Goal: Task Accomplishment & Management: Manage account settings

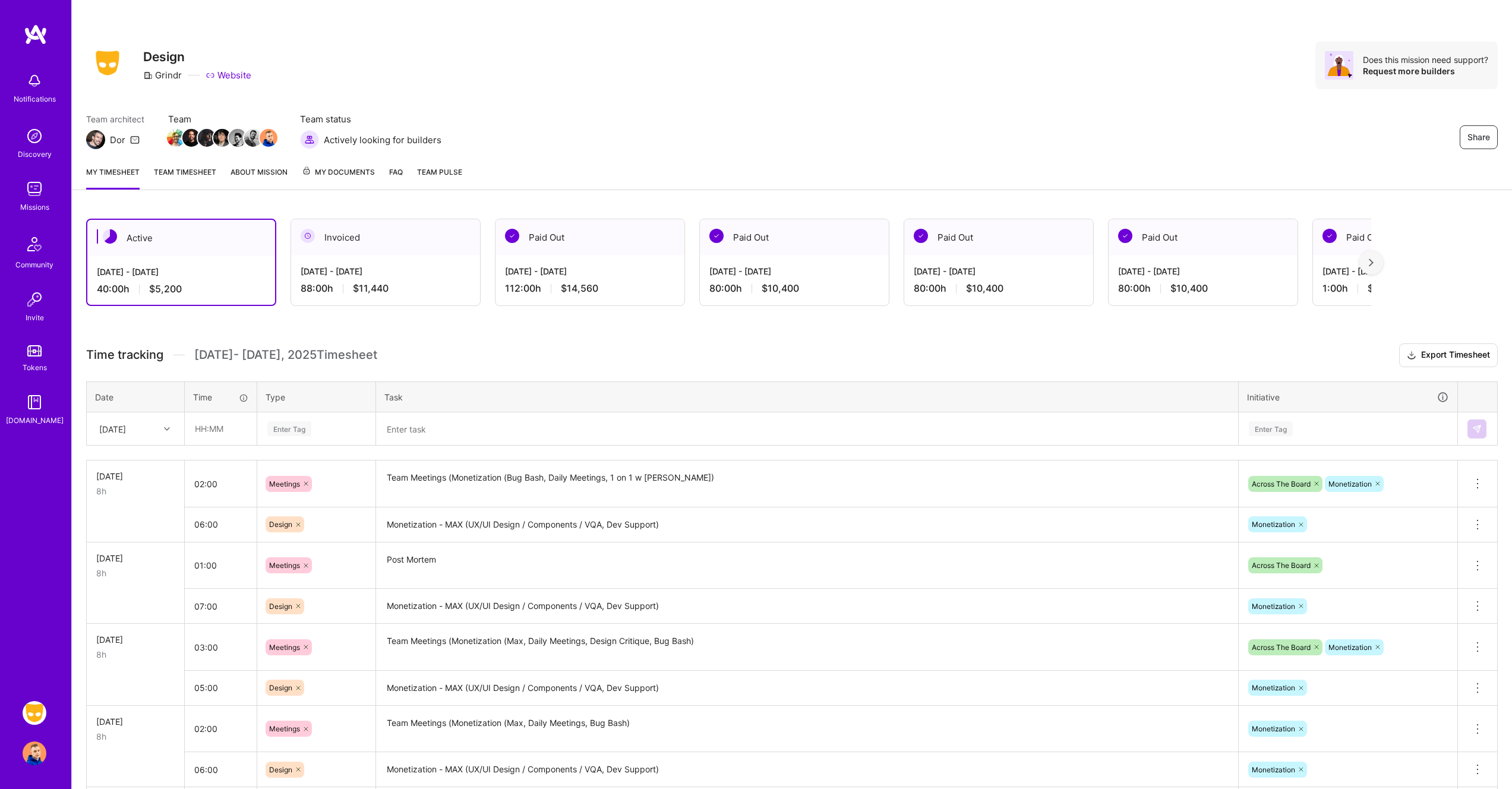
scroll to position [89, 0]
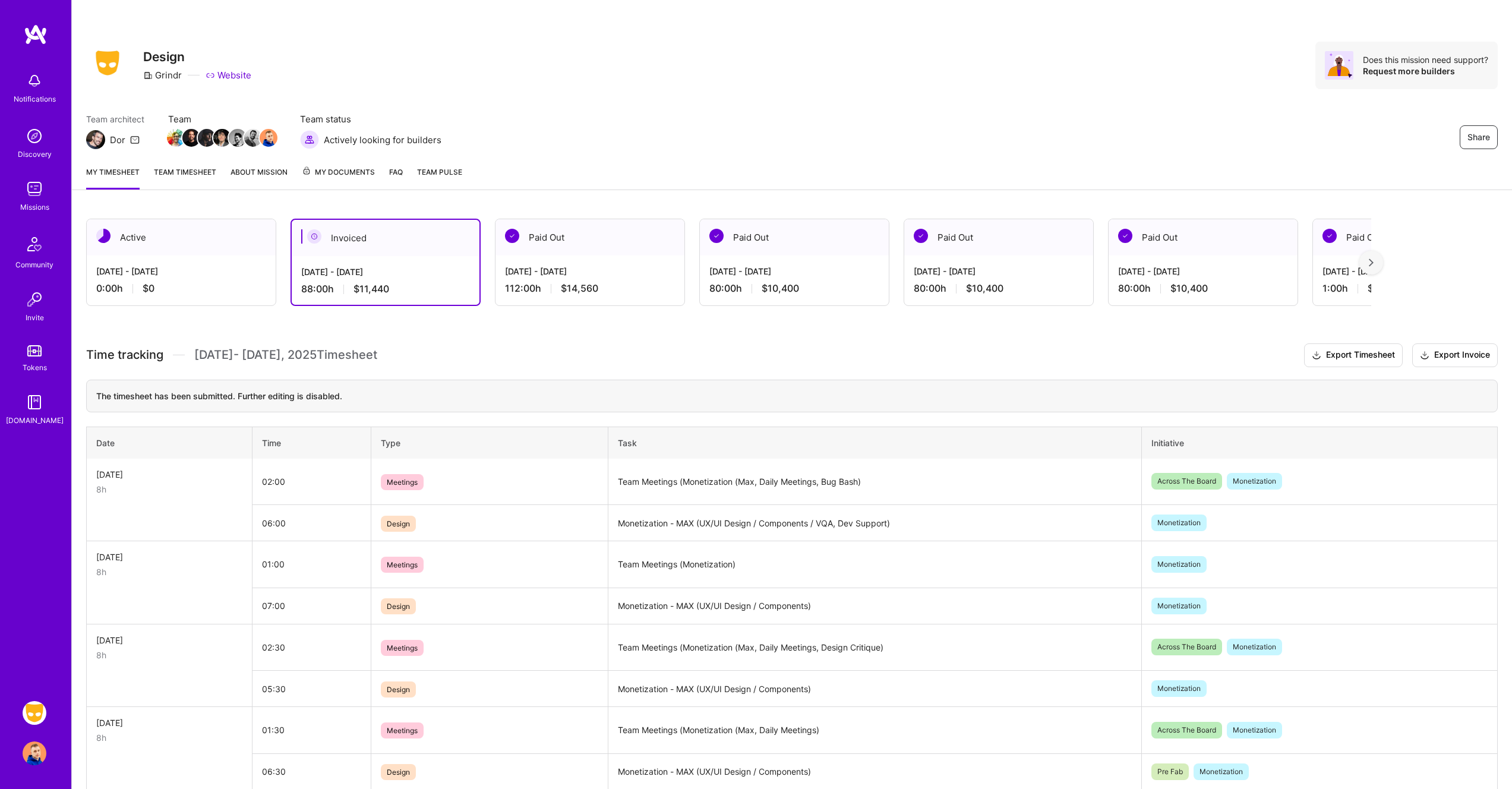
click at [994, 363] on h3 "Time tracking [DATE] - [DATE] Timesheet Export Timesheet Export Invoice" at bounding box center [791, 355] width 1412 height 24
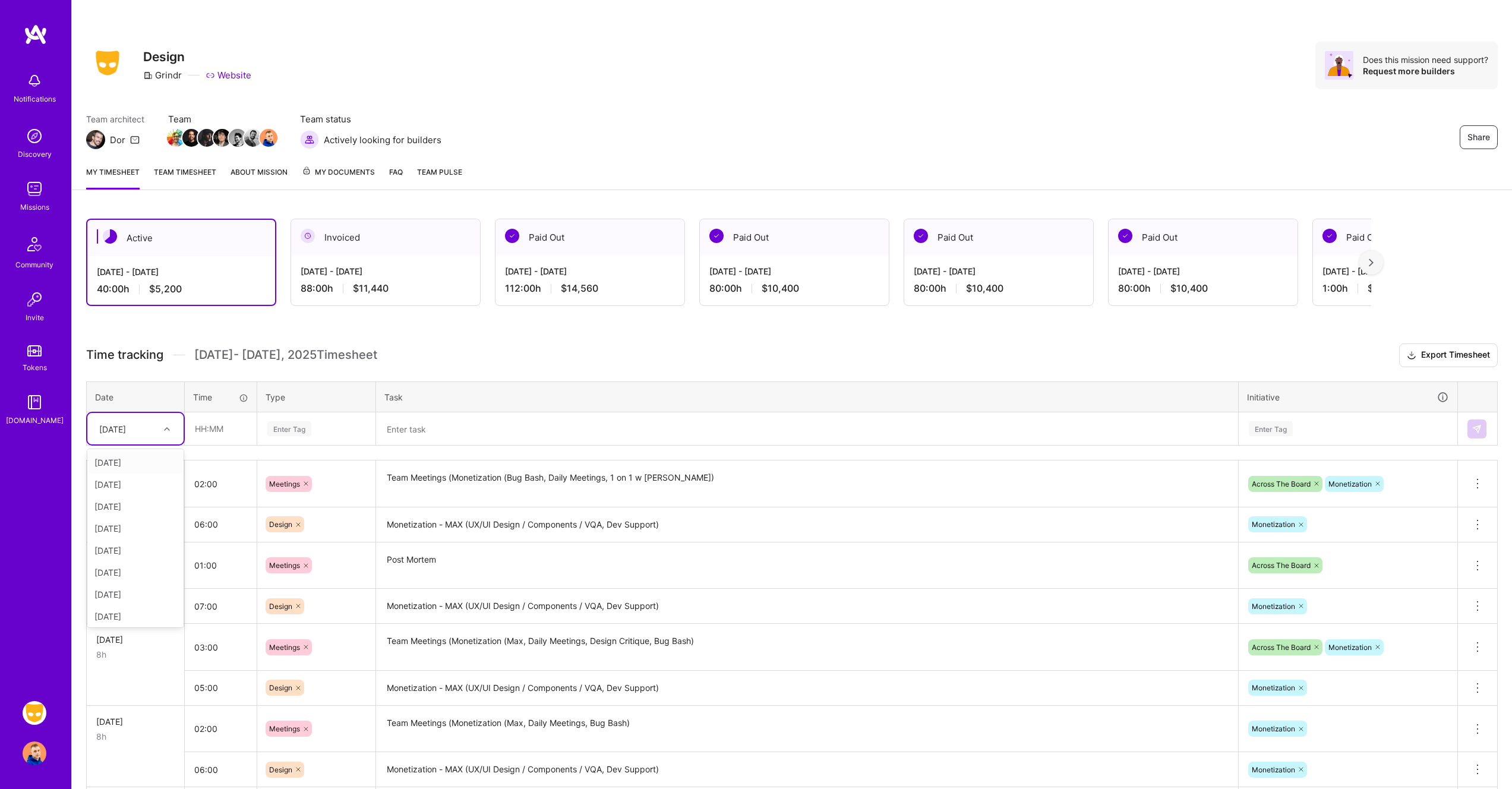
click at [150, 424] on div "Thu, Aug 28" at bounding box center [126, 428] width 66 height 20
click at [454, 360] on h3 "Time tracking Aug 16 - Aug 31 , 2025 Timesheet Export Timesheet" at bounding box center [791, 355] width 1412 height 24
click at [126, 428] on div "Thu, Aug 28" at bounding box center [112, 428] width 27 height 13
click at [140, 614] on div "Mon, Aug 25" at bounding box center [135, 615] width 96 height 22
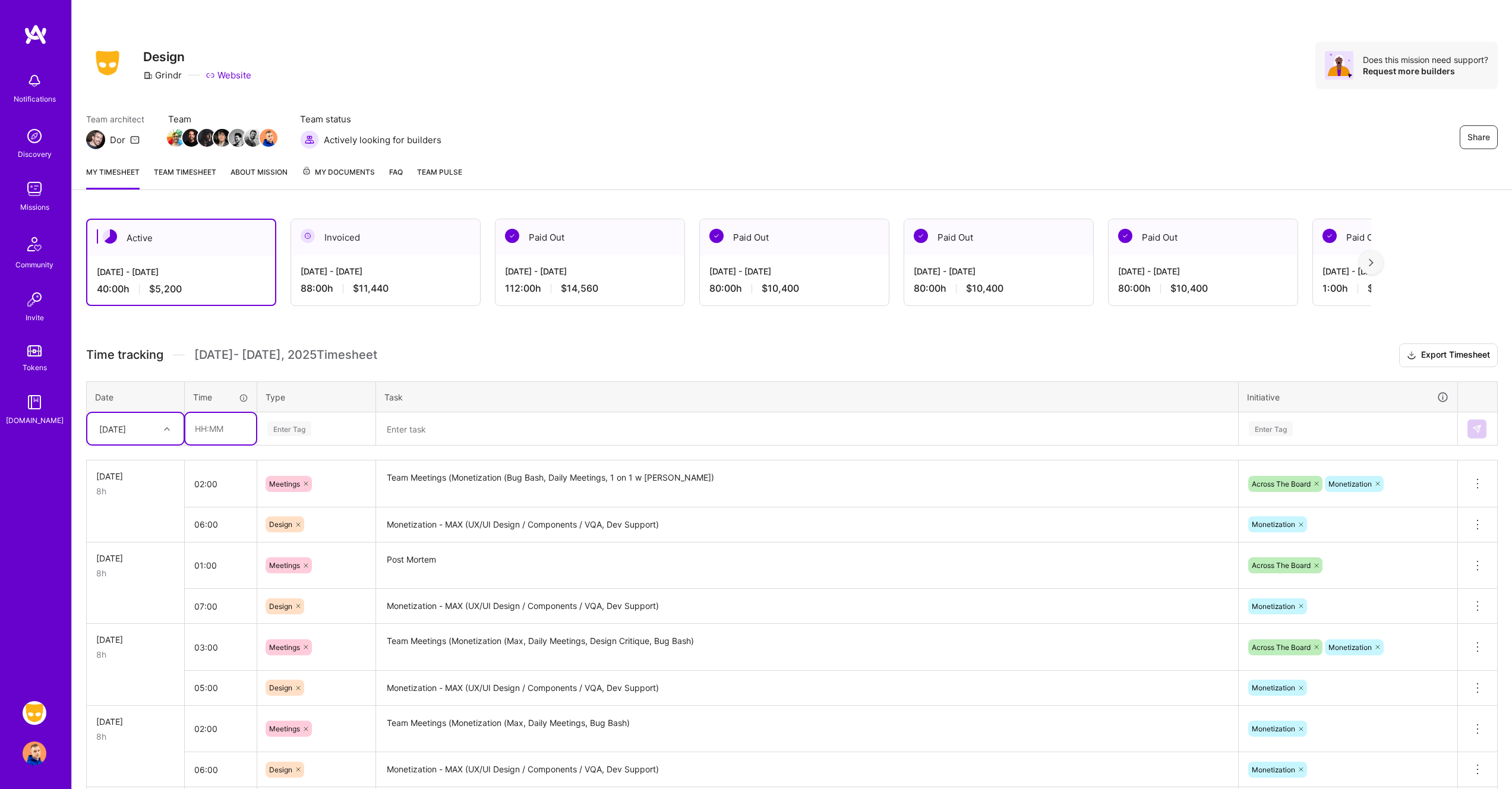
click at [223, 435] on input "text" at bounding box center [220, 428] width 70 height 31
click at [220, 430] on input "text" at bounding box center [220, 428] width 70 height 31
type input "02:00"
type input "me"
click at [292, 527] on span "Meetings" at bounding box center [285, 523] width 43 height 16
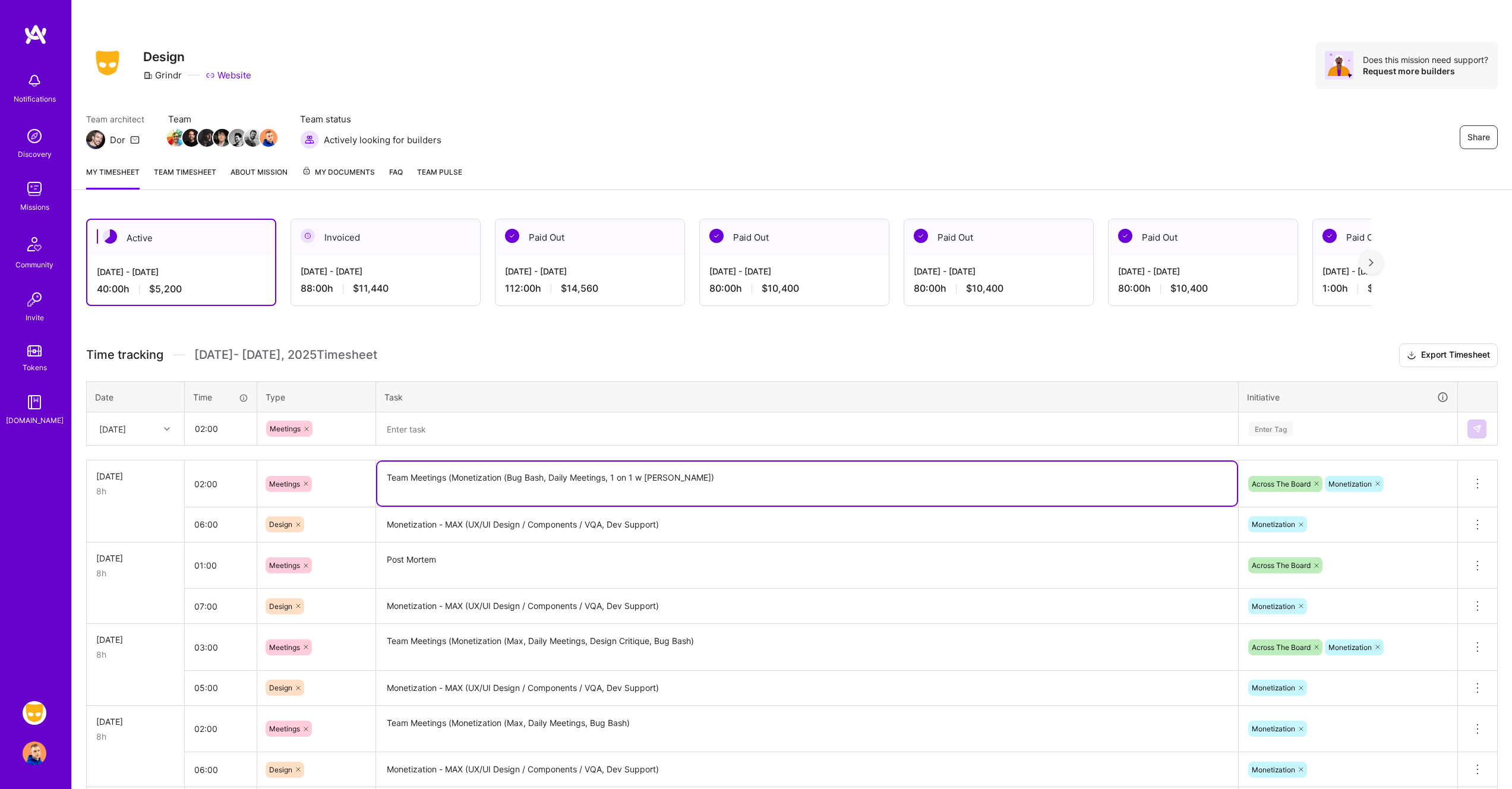
drag, startPoint x: 705, startPoint y: 483, endPoint x: 382, endPoint y: 472, distance: 323.2
click at [382, 472] on textarea "Team Meetings (Monetization (Bug Bash, Daily Meetings, 1 on 1 w Ron)" at bounding box center [807, 483] width 860 height 44
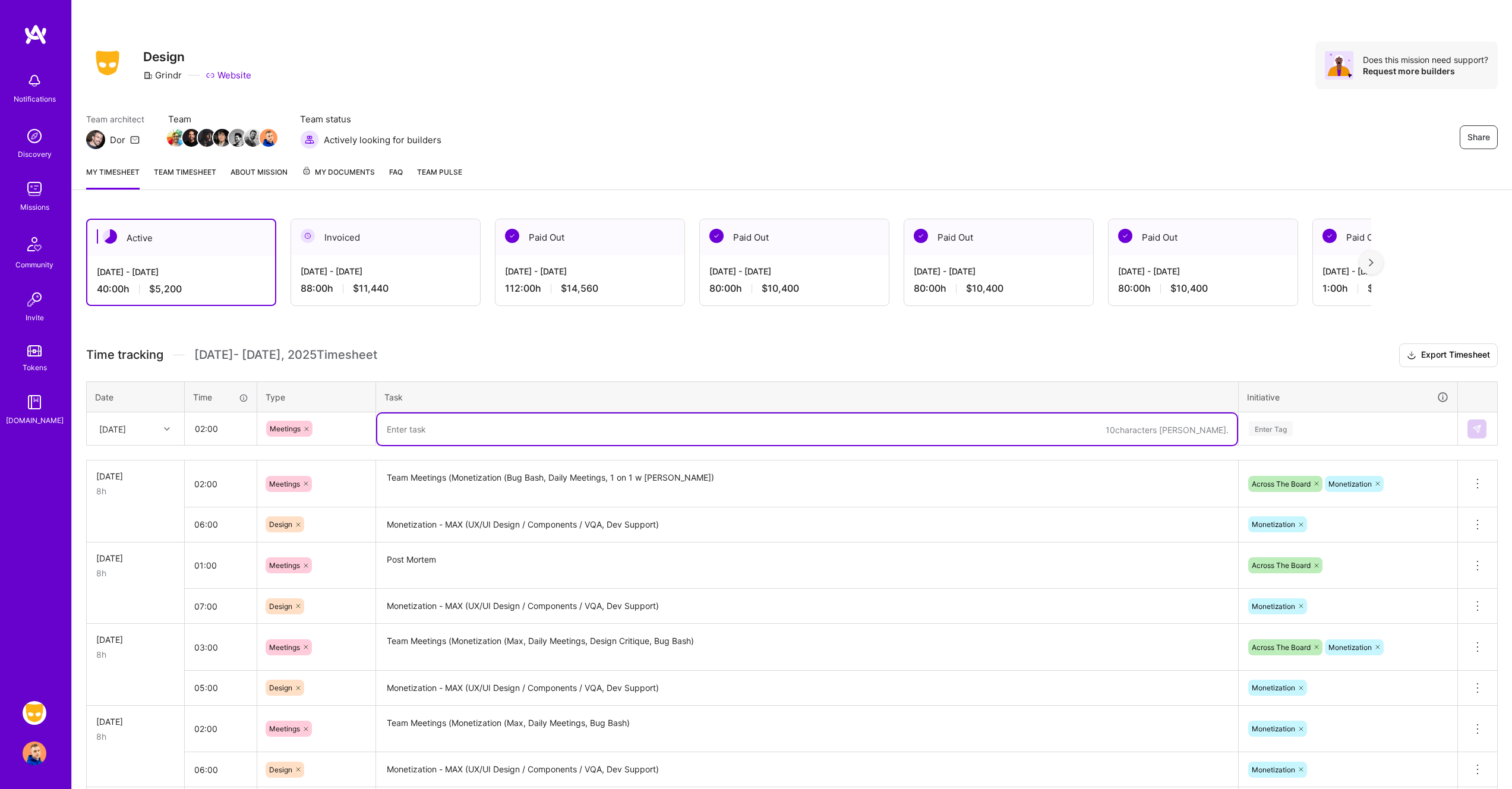
click at [442, 436] on textarea at bounding box center [807, 429] width 860 height 31
paste textarea "Team Meetings (Monetization (Bug Bash, Daily Meetings, 1 on 1 w Ron)"
type textarea "Team Meetings (Monetization (Bug Bash, Daily Meetings, 1 on 1 w Ron)"
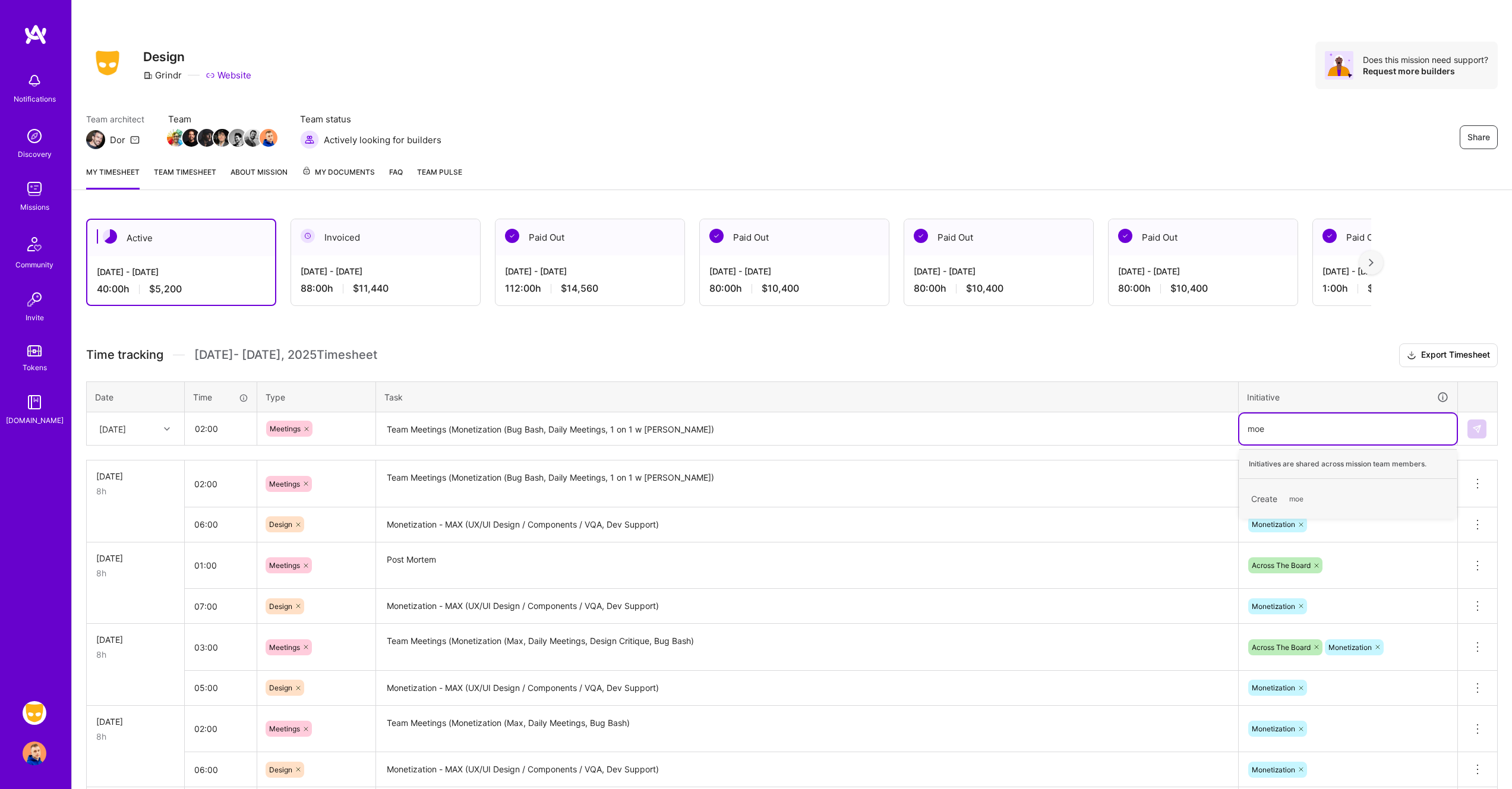
type input "mo"
type input "acr"
click at [1475, 426] on img at bounding box center [1477, 429] width 10 height 10
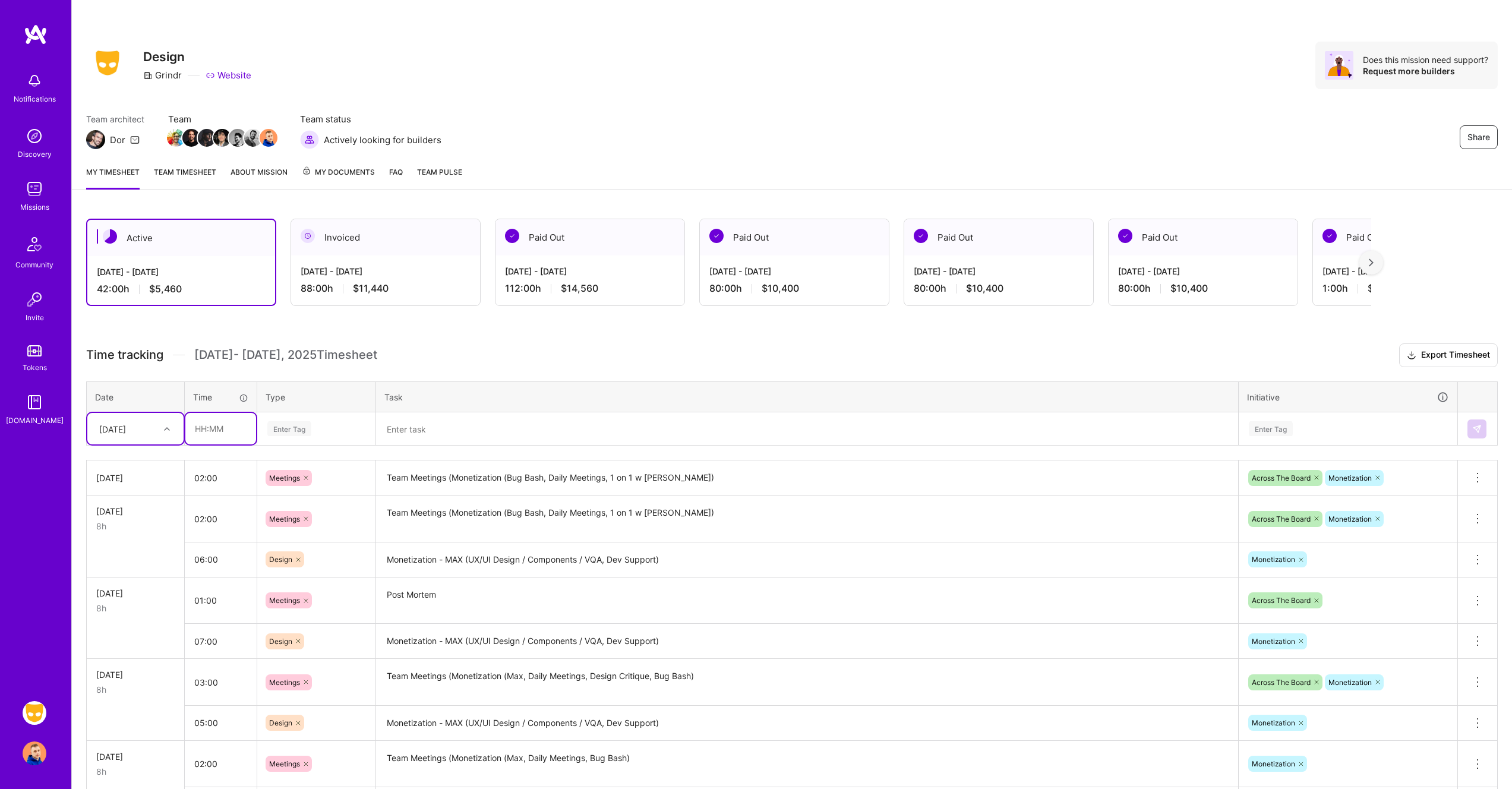
click at [214, 430] on input "text" at bounding box center [220, 428] width 70 height 31
type input "5"
type input "06:00"
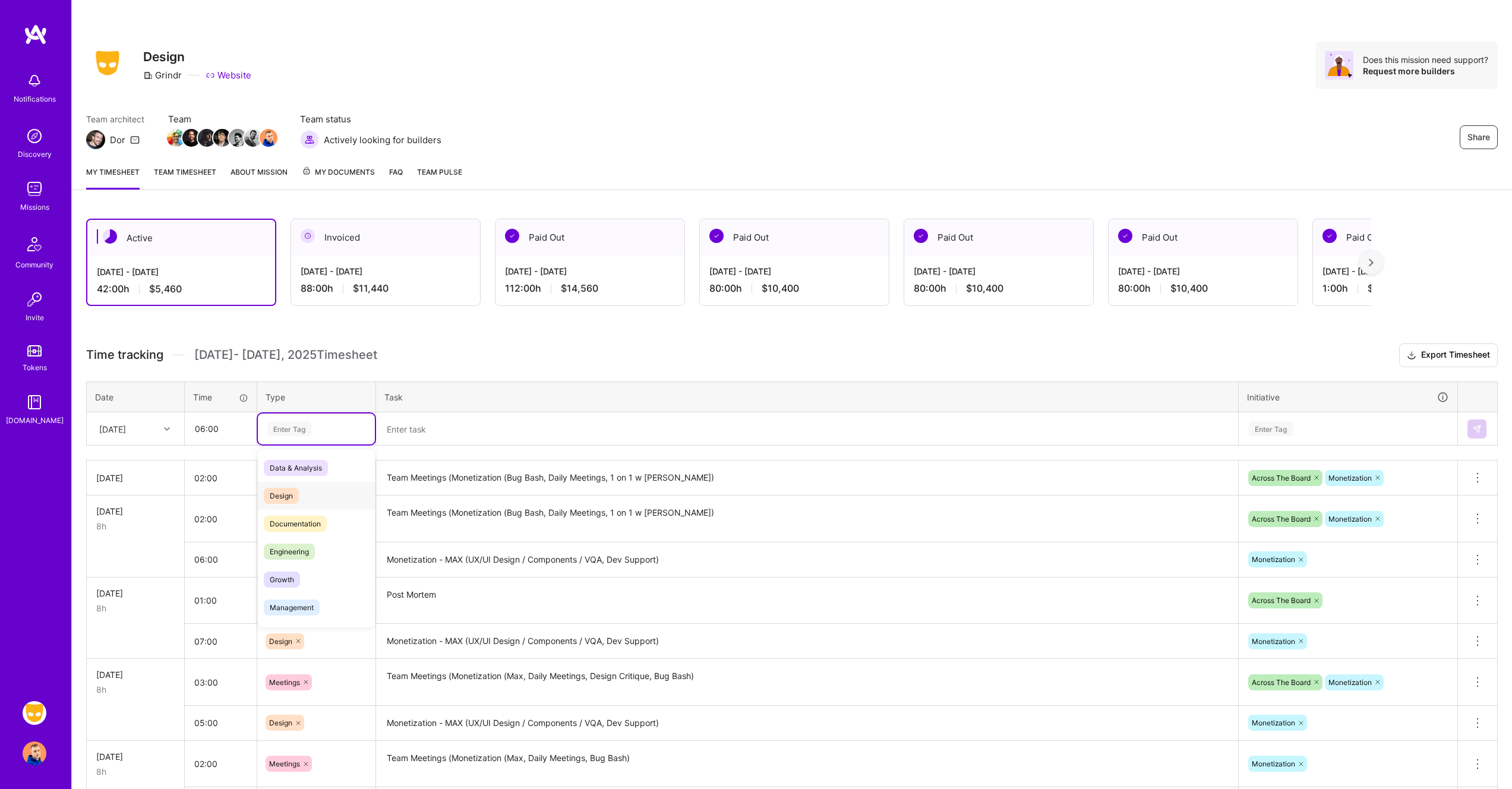
click at [299, 500] on div "Design" at bounding box center [317, 496] width 117 height 28
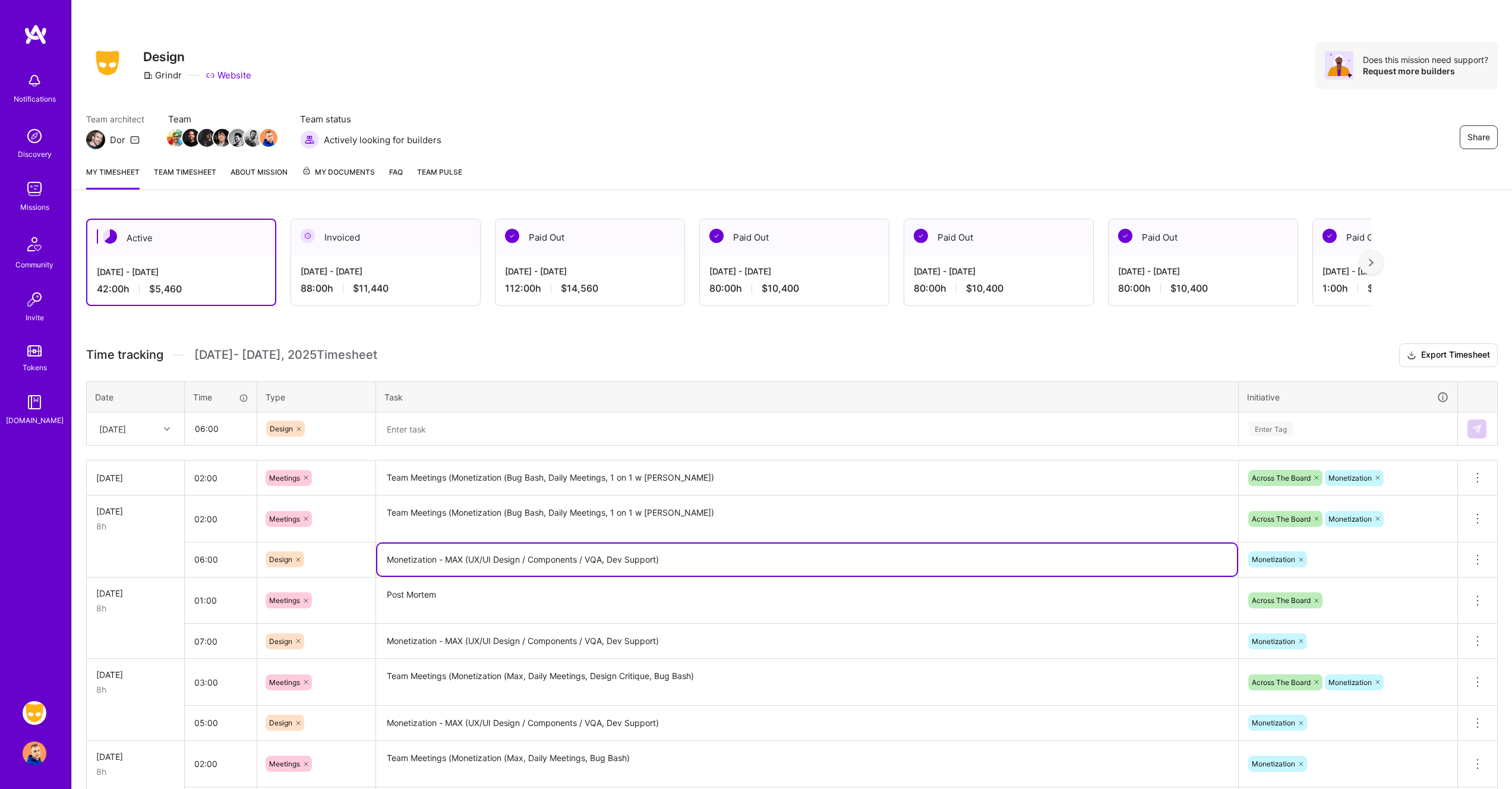
drag, startPoint x: 680, startPoint y: 557, endPoint x: 374, endPoint y: 563, distance: 306.1
click at [374, 563] on tr "06:00 Design Monetization - MAX (UX/UI Design / Components / VQA, Dev Support) …" at bounding box center [792, 559] width 1411 height 35
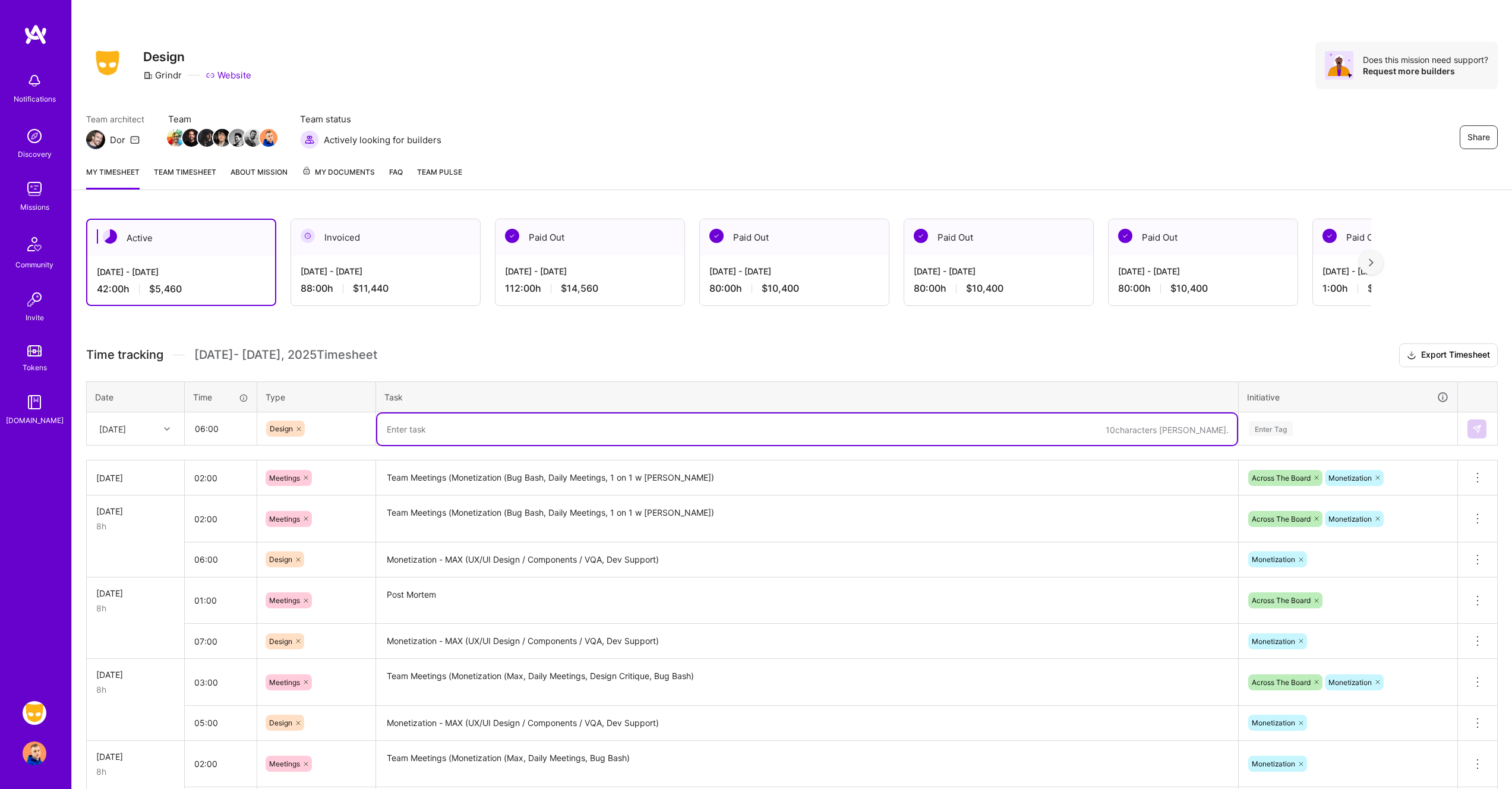
click at [434, 426] on textarea at bounding box center [807, 429] width 860 height 31
paste textarea "Monetization - MAX (UX/UI Design / Components / VQA, Dev Support)"
drag, startPoint x: 659, startPoint y: 428, endPoint x: 530, endPoint y: 434, distance: 129.1
click at [530, 434] on textarea "Monetization - MAX (UX/UI Design / Components / VQA, Dev Support)" at bounding box center [807, 429] width 860 height 31
type textarea "Monetization - MAX (UX/UI Design / New Monetization Initiative)"
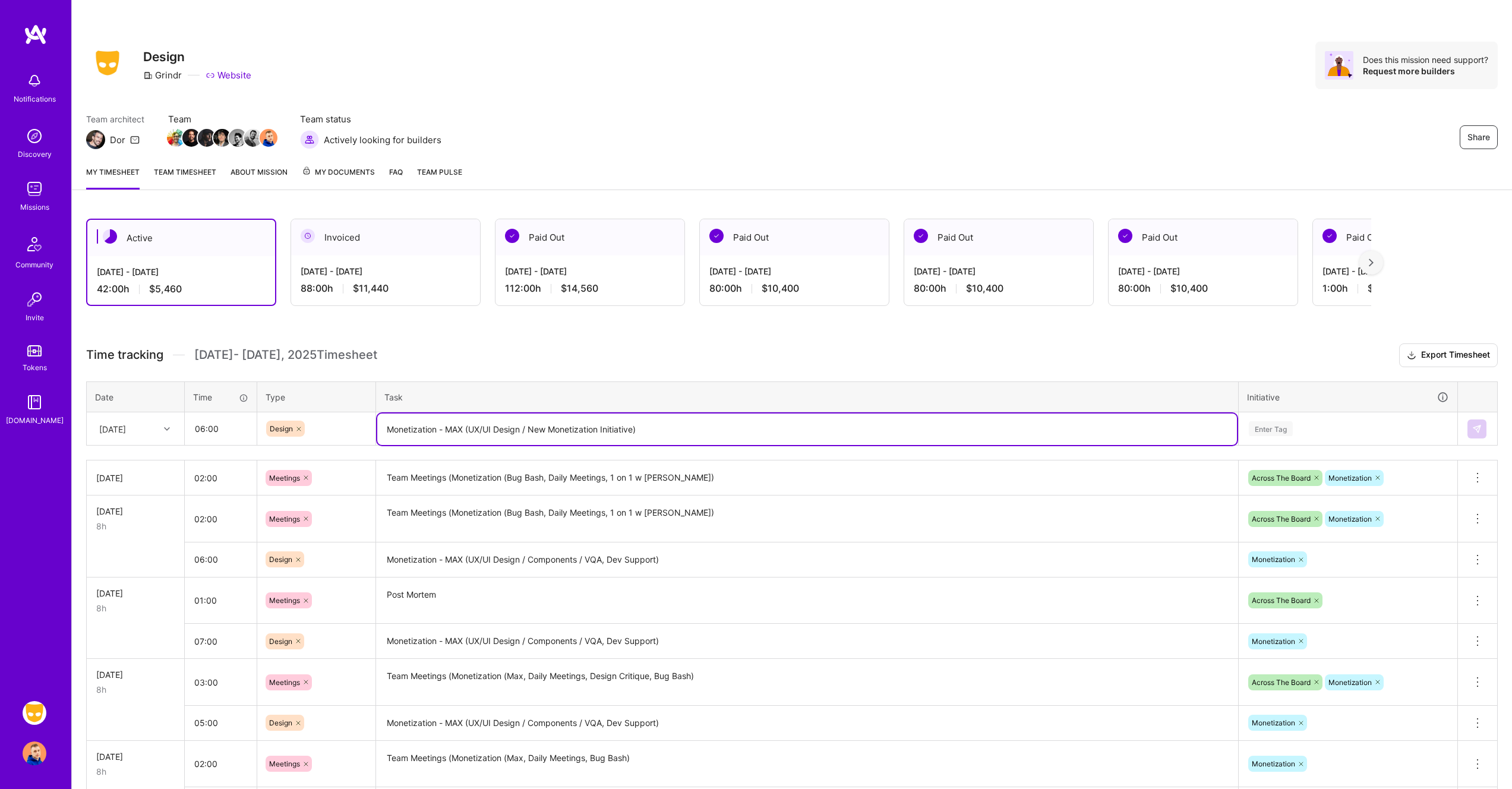
click at [1281, 428] on div "Enter Tag" at bounding box center [1271, 428] width 44 height 18
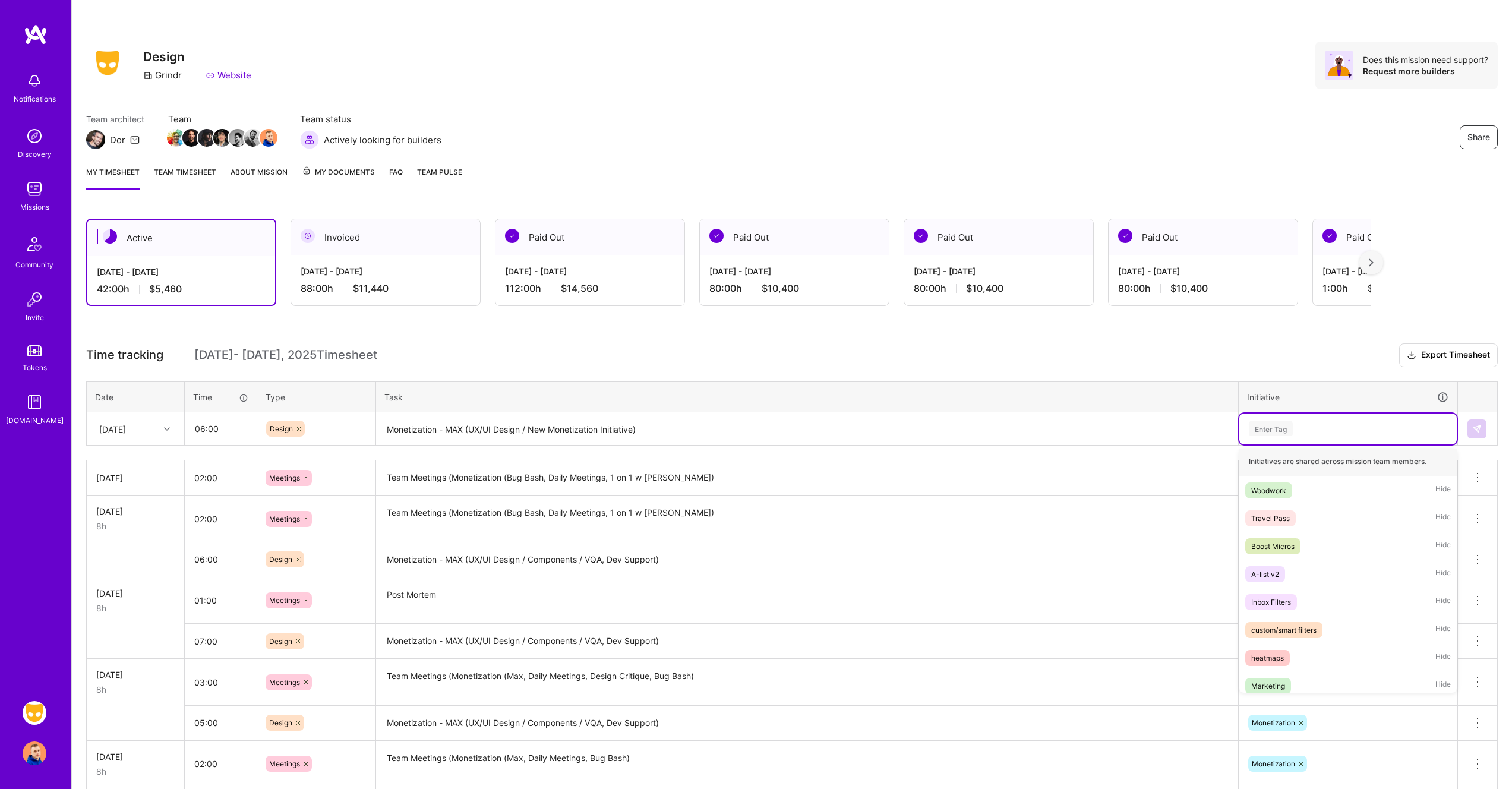
scroll to position [568, 0]
type input "mo"
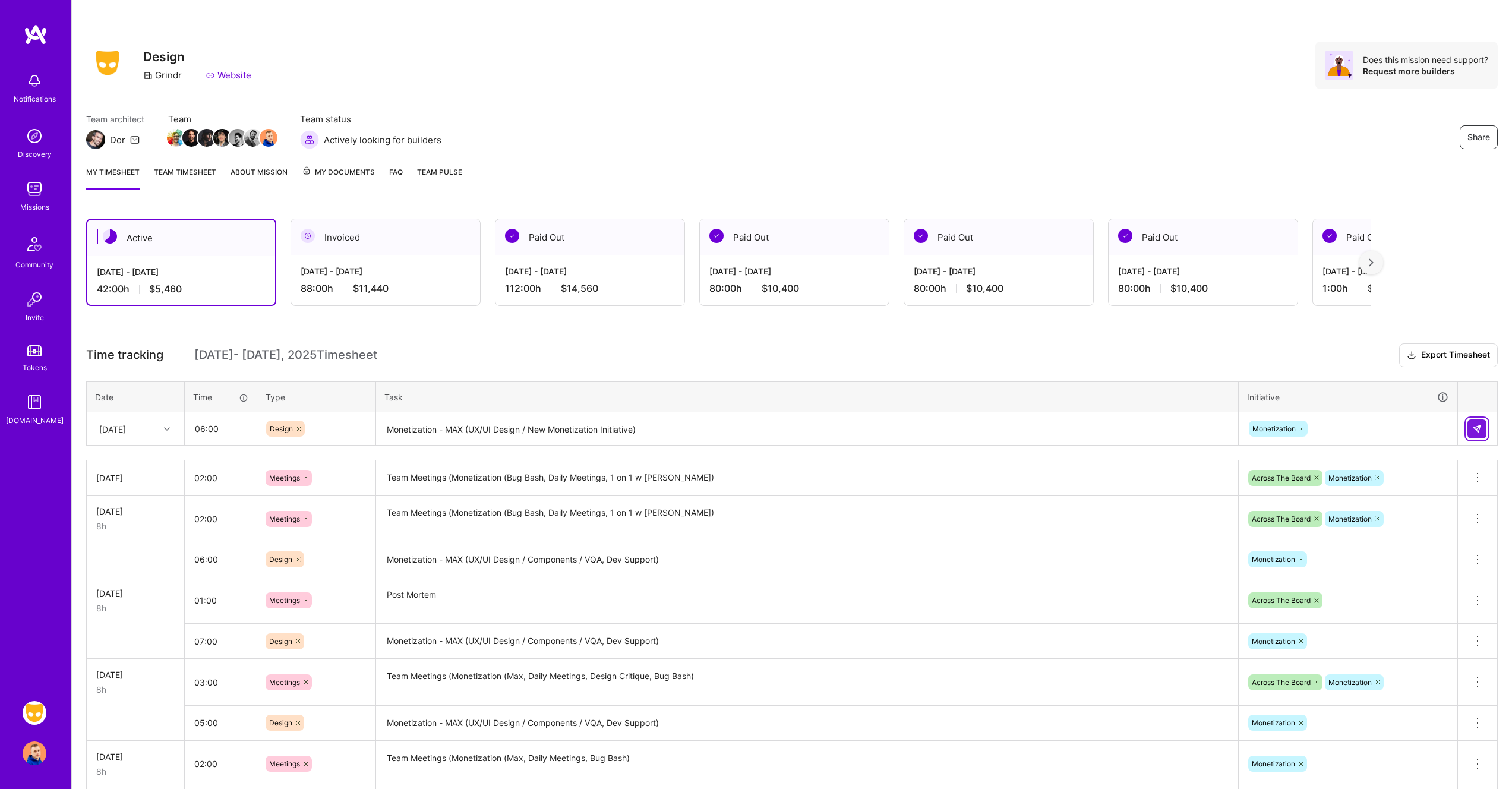
click at [1481, 433] on img at bounding box center [1477, 429] width 10 height 10
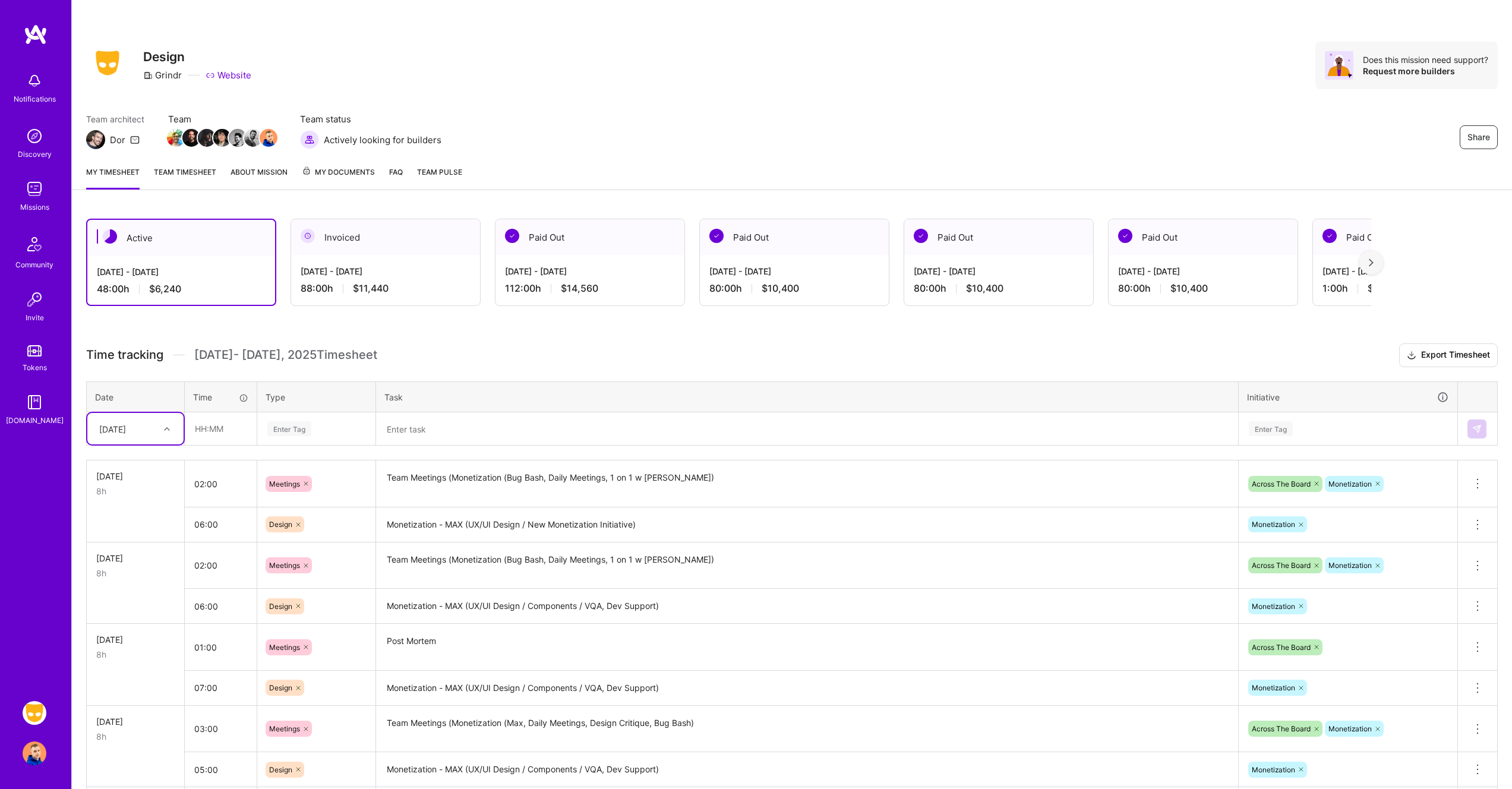
click at [167, 434] on div at bounding box center [168, 429] width 18 height 15
click at [126, 598] on div "Tue, Aug 26" at bounding box center [135, 596] width 96 height 22
click at [200, 428] on input "text" at bounding box center [220, 428] width 70 height 31
type input "02:00"
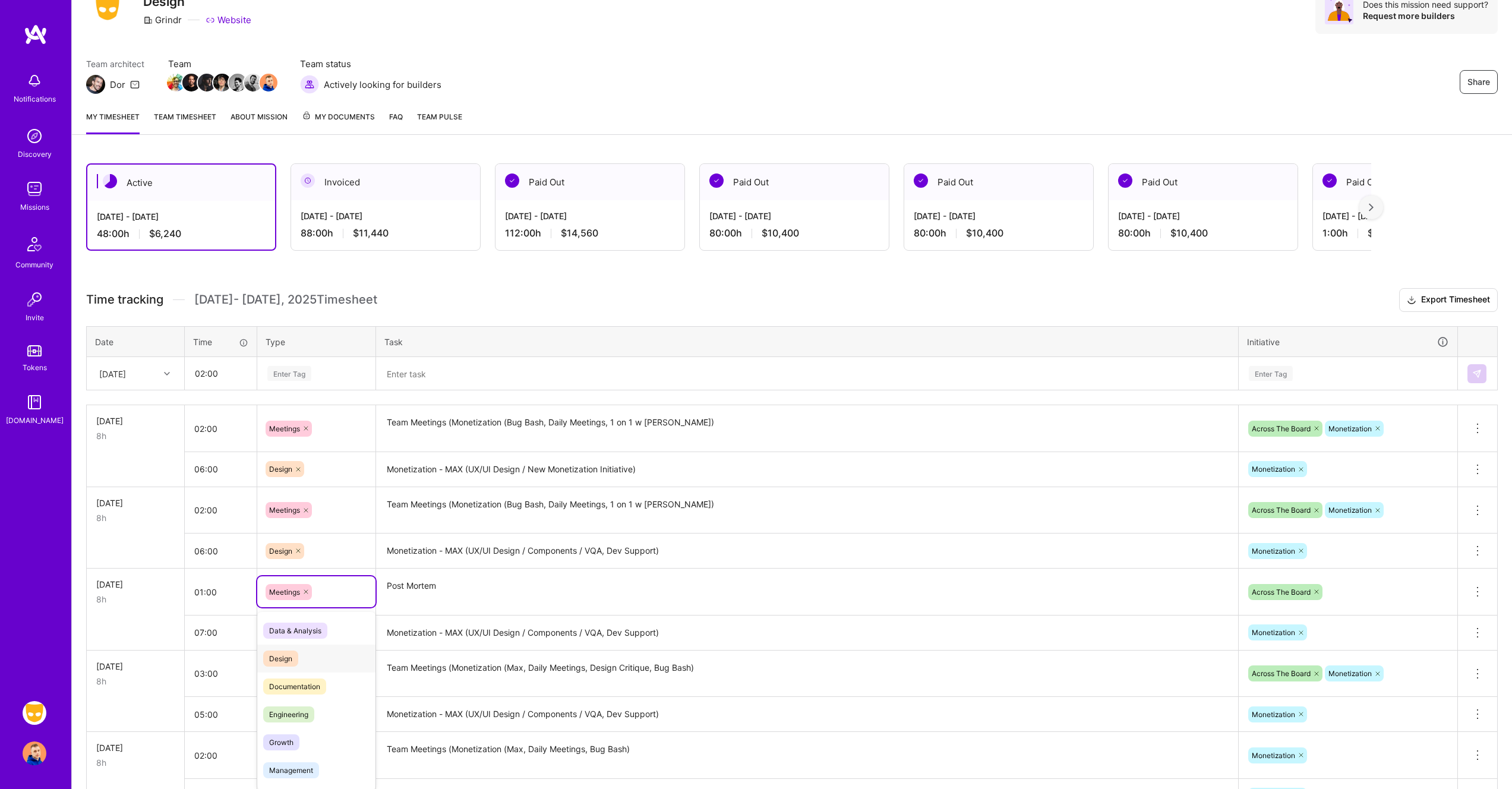
scroll to position [61, 0]
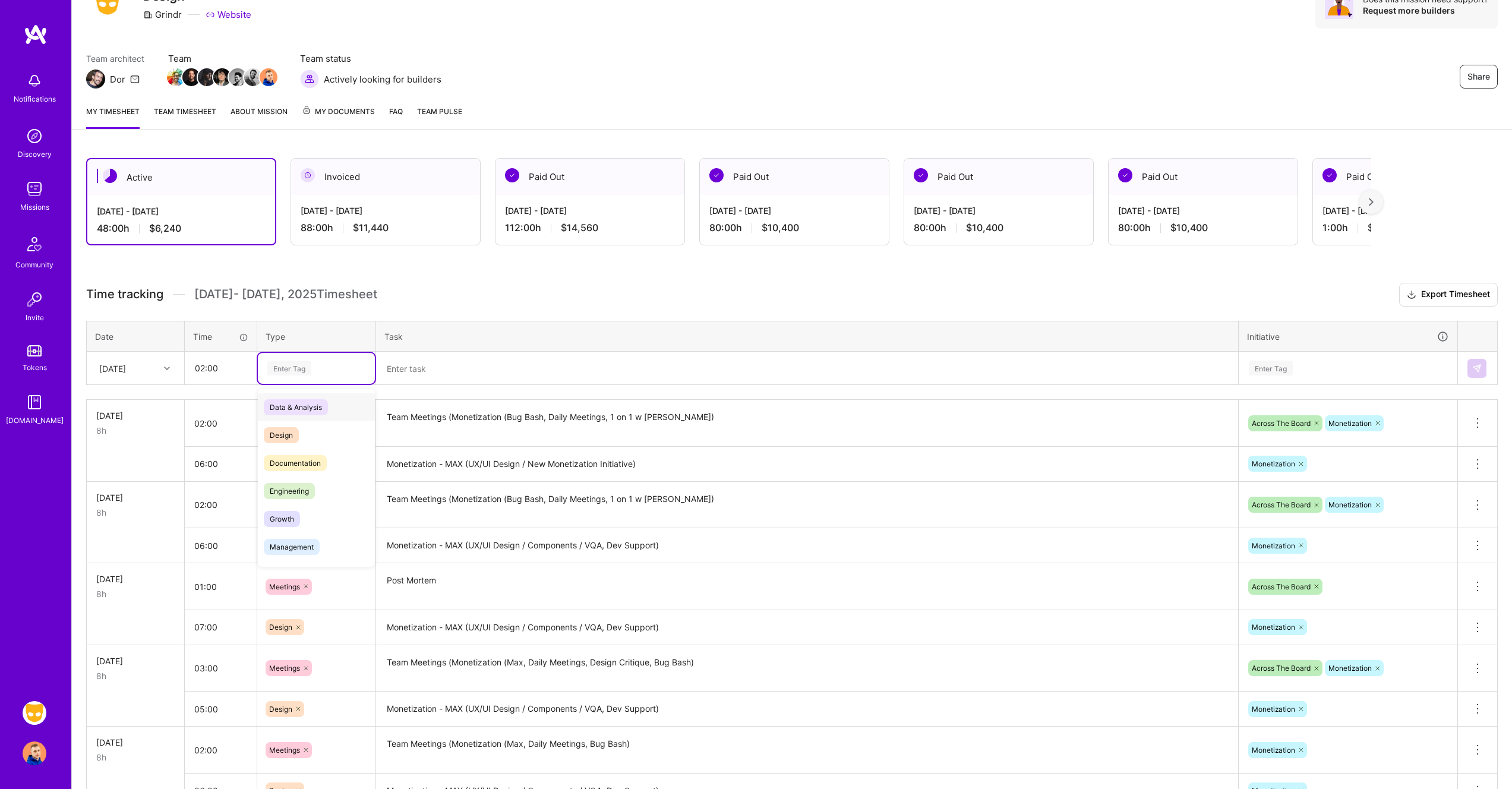
click at [326, 366] on div "Enter Tag" at bounding box center [316, 368] width 100 height 15
type input "mee"
click at [599, 414] on textarea "Team Meetings (Monetization (Bug Bash, Daily Meetings, 1 on 1 w Ron)" at bounding box center [807, 423] width 860 height 45
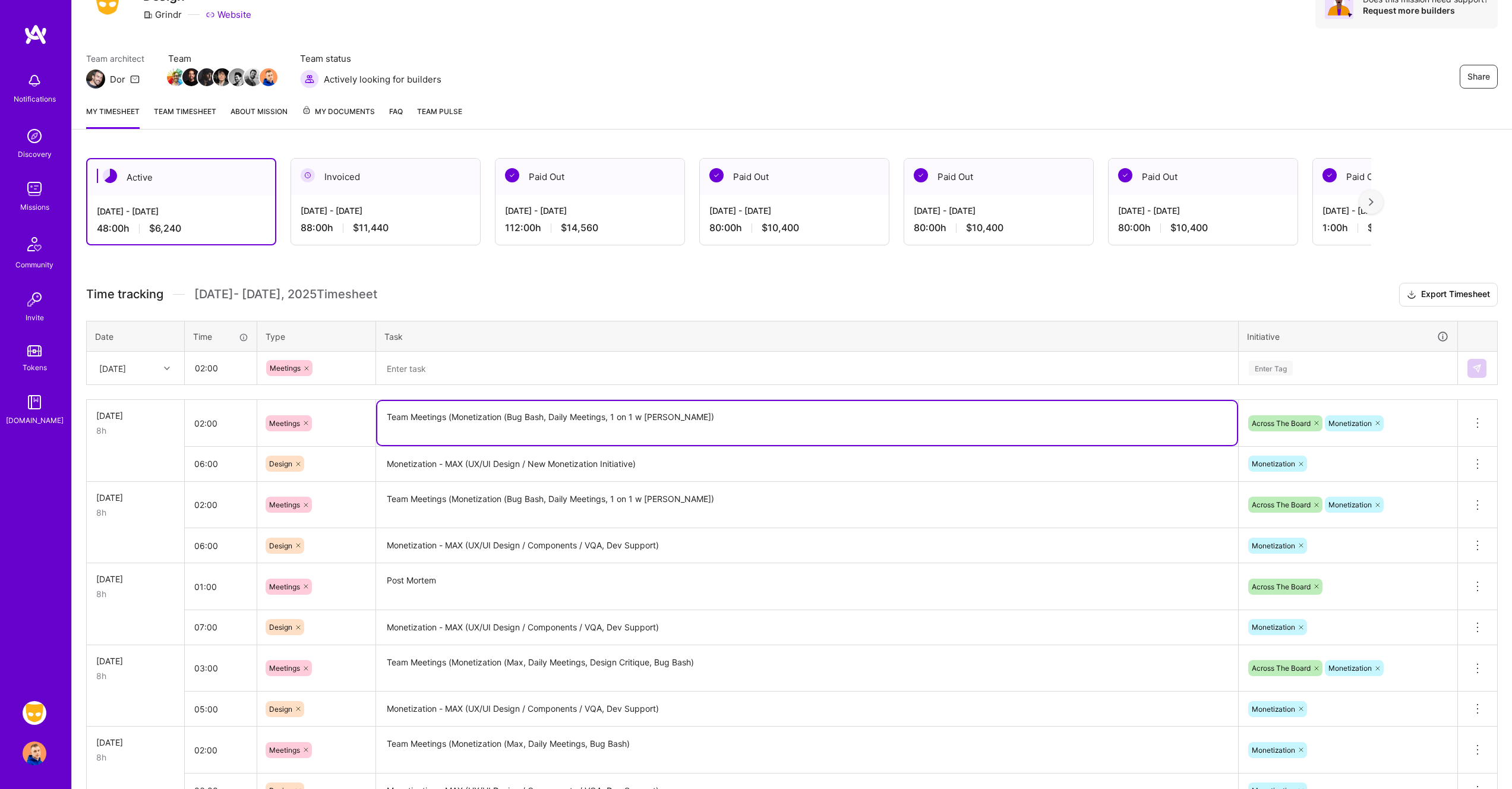
drag, startPoint x: 661, startPoint y: 415, endPoint x: 608, endPoint y: 416, distance: 53.0
click at [608, 416] on textarea "Team Meetings (Monetization (Bug Bash, Daily Meetings, 1 on 1 w Ron)" at bounding box center [807, 423] width 860 height 44
type textarea "Team Meetings (Monetization (Bug Bash, Daily Meetings)"
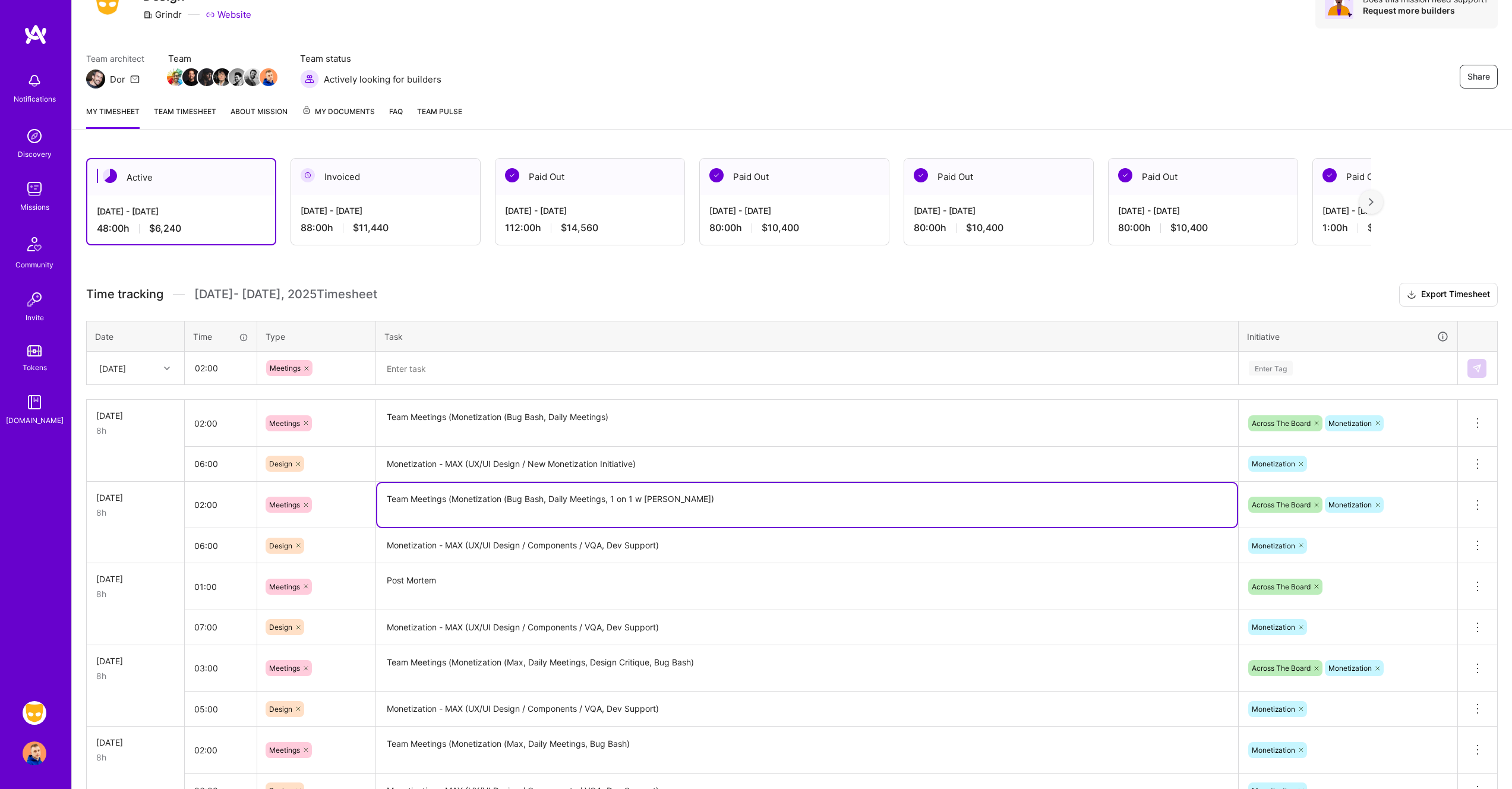
click at [710, 502] on textarea "Team Meetings (Monetization (Bug Bash, Daily Meetings, 1 on 1 w Ron)" at bounding box center [807, 504] width 860 height 44
click at [674, 414] on textarea "Team Meetings (Monetization (Bug Bash, Daily Meetings)" at bounding box center [807, 423] width 860 height 45
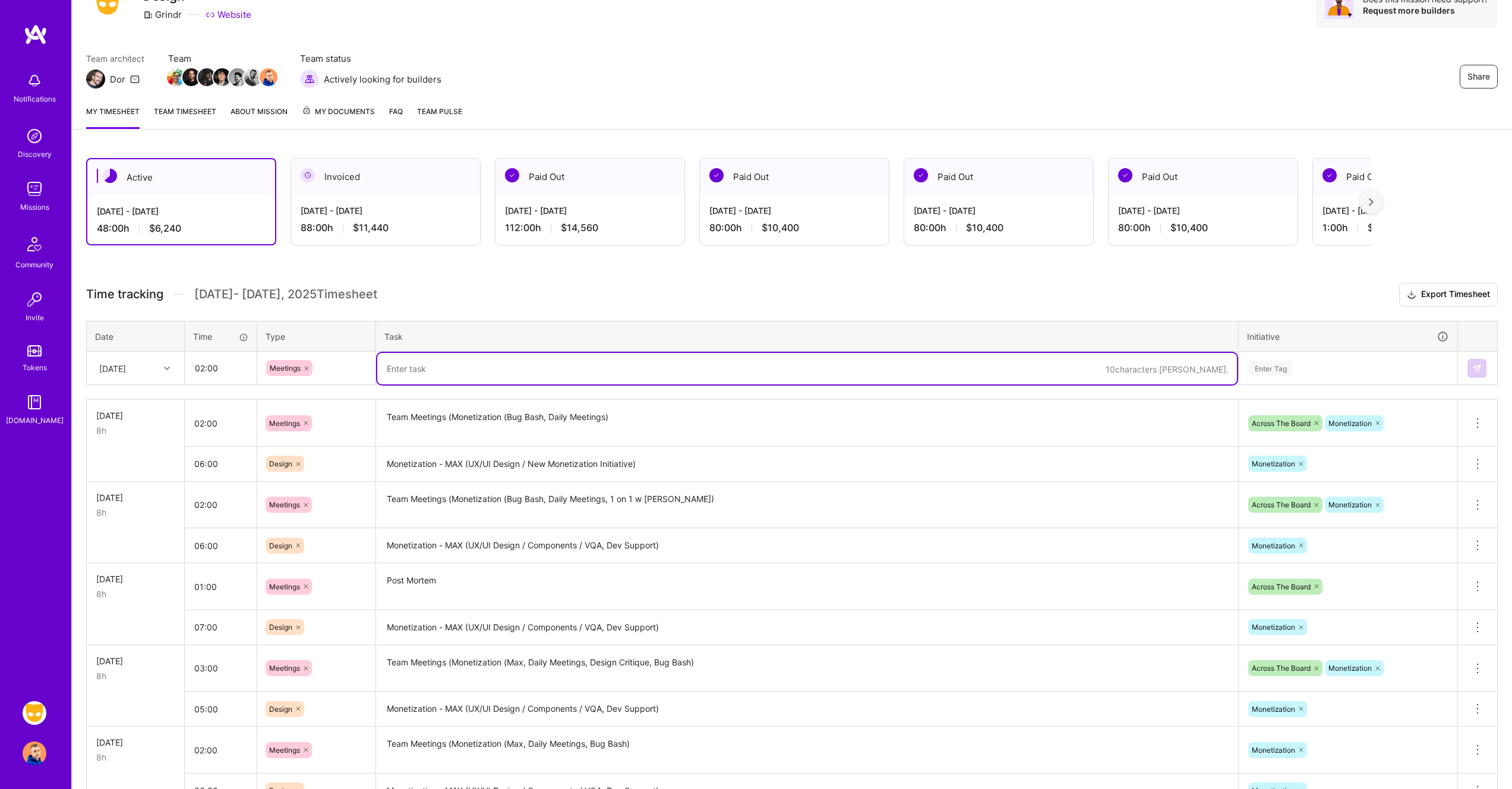
click at [470, 366] on textarea at bounding box center [807, 368] width 860 height 31
click at [438, 368] on textarea "Team Meetins (Bug Bash / New Monetization initi" at bounding box center [807, 368] width 860 height 31
click at [635, 376] on textarea "Team Meetings (Bug Bash / New Monetization initi" at bounding box center [807, 368] width 860 height 31
type textarea "Team Meetings (Bug Bash / New Monetization initiative)"
click at [1284, 367] on div "Enter Tag" at bounding box center [1271, 368] width 44 height 18
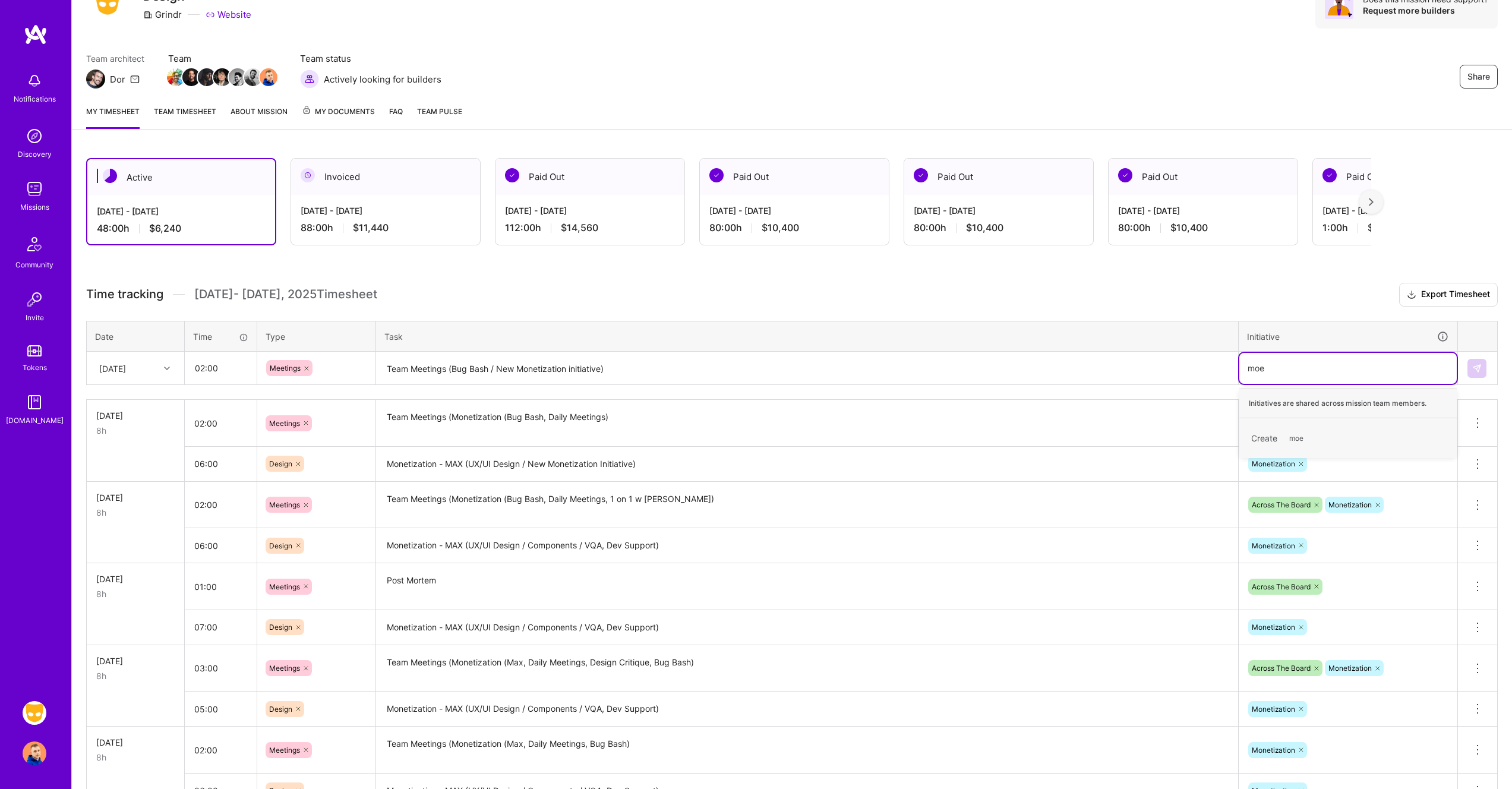
type input "mo"
drag, startPoint x: 1474, startPoint y: 372, endPoint x: 1328, endPoint y: 400, distance: 148.7
click at [1474, 372] on img at bounding box center [1477, 368] width 10 height 10
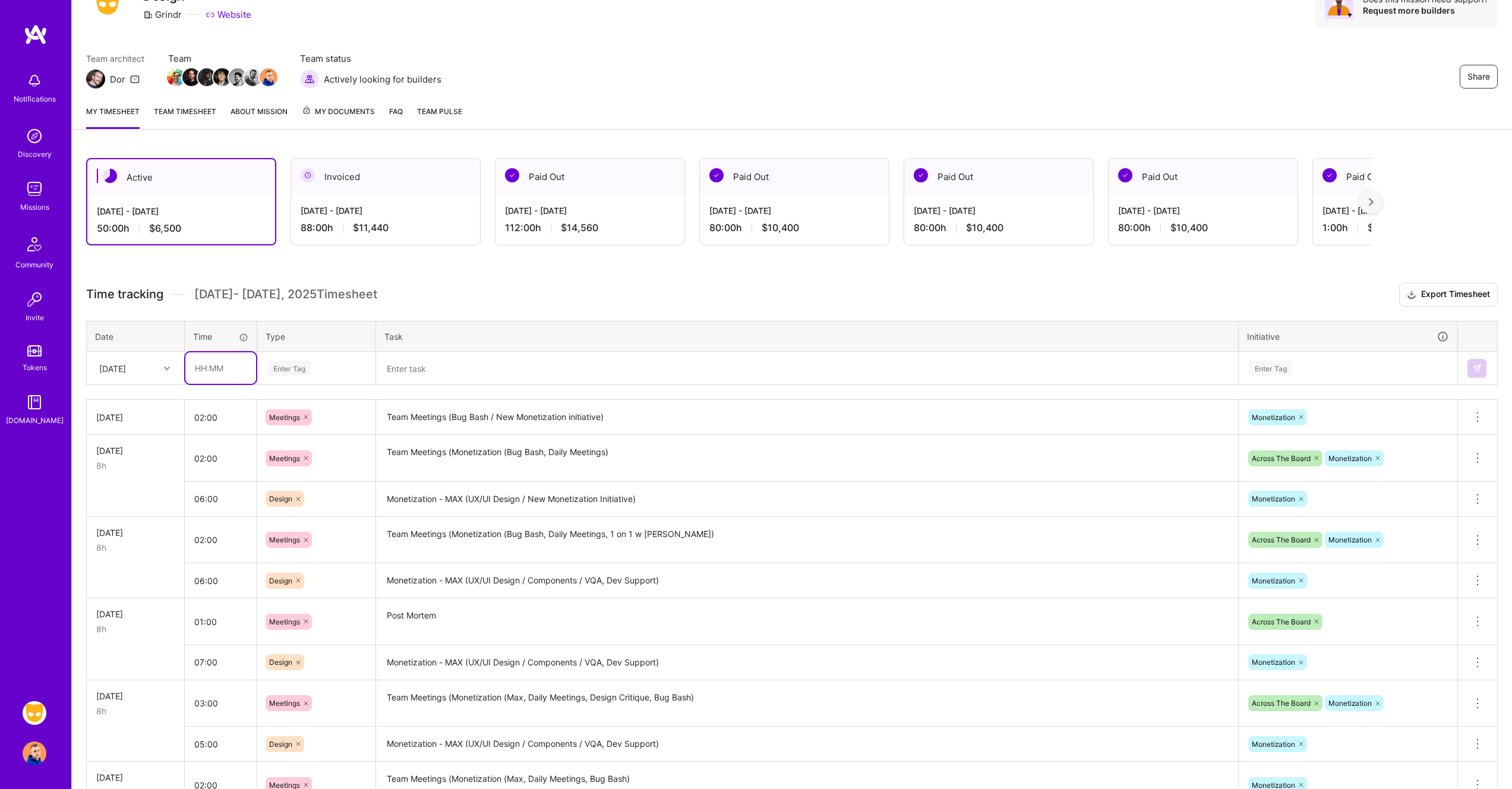
click at [202, 366] on input "text" at bounding box center [220, 368] width 70 height 31
type input "06:00"
click at [306, 430] on div "Design" at bounding box center [317, 435] width 117 height 28
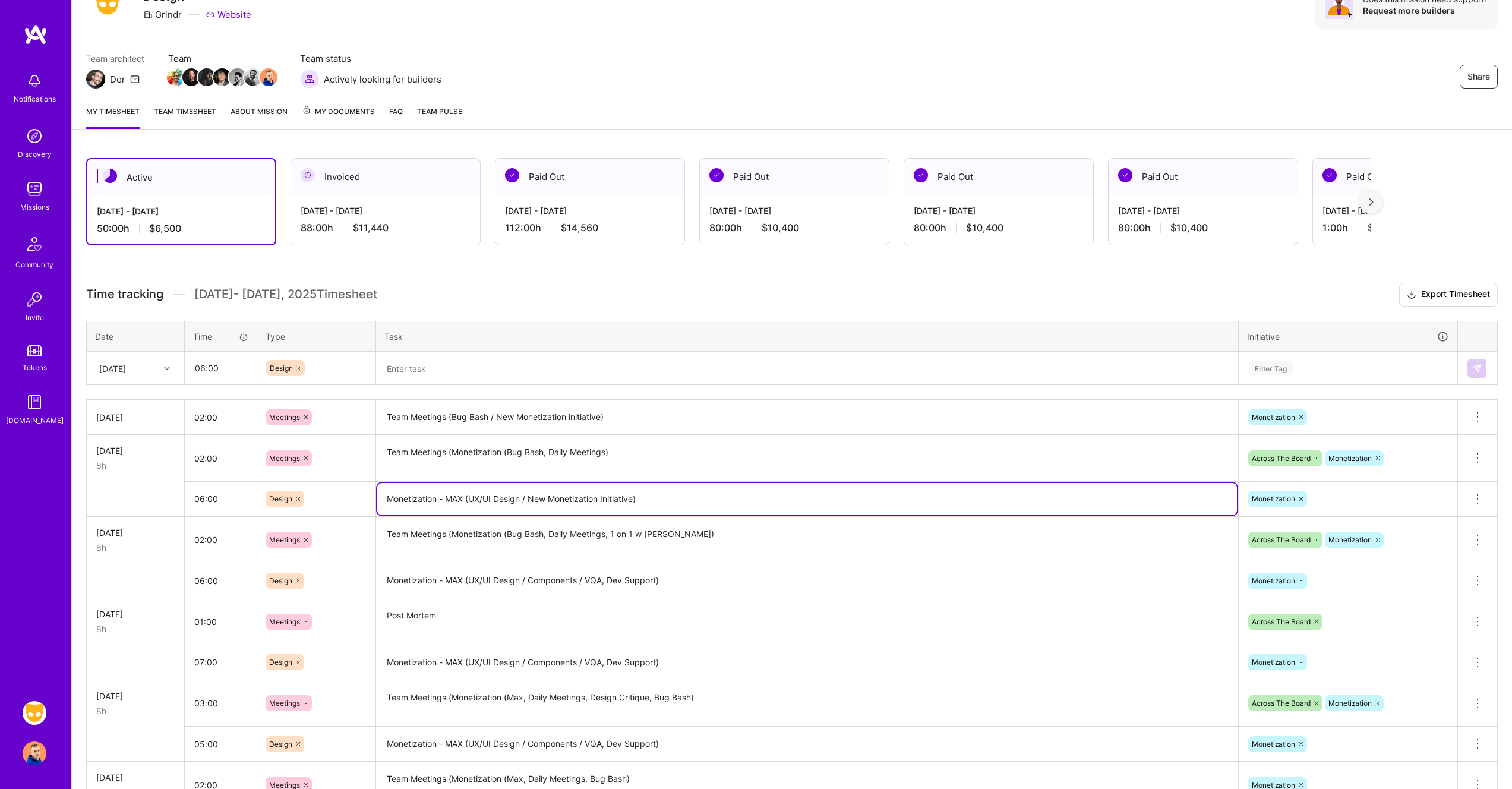
drag, startPoint x: 653, startPoint y: 499, endPoint x: 378, endPoint y: 499, distance: 275.0
click at [378, 499] on textarea "Monetization - MAX (UX/UI Design / New Monetization Initiative)" at bounding box center [807, 499] width 860 height 32
click at [509, 372] on textarea at bounding box center [807, 368] width 860 height 31
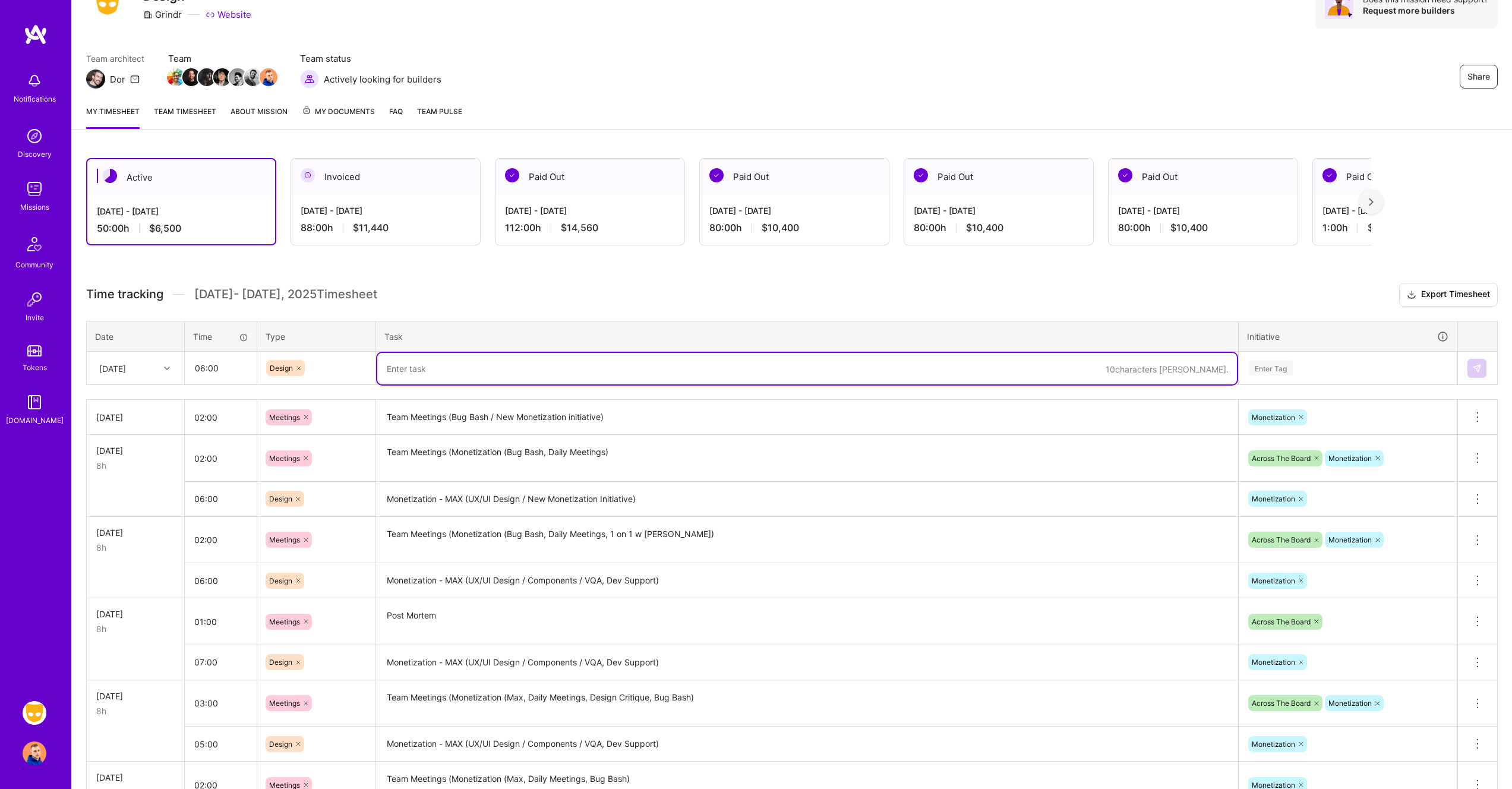
paste textarea "Monetization - MAX (UX/UI Design / New Monetization Initiative)"
click at [638, 366] on textarea "Monetization - MAX (UX/UI Design / New Monetization Initiative)" at bounding box center [807, 368] width 860 height 31
type textarea "Monetization - MAX (UX/UI Design / New Monetization Initiative / vQA)"
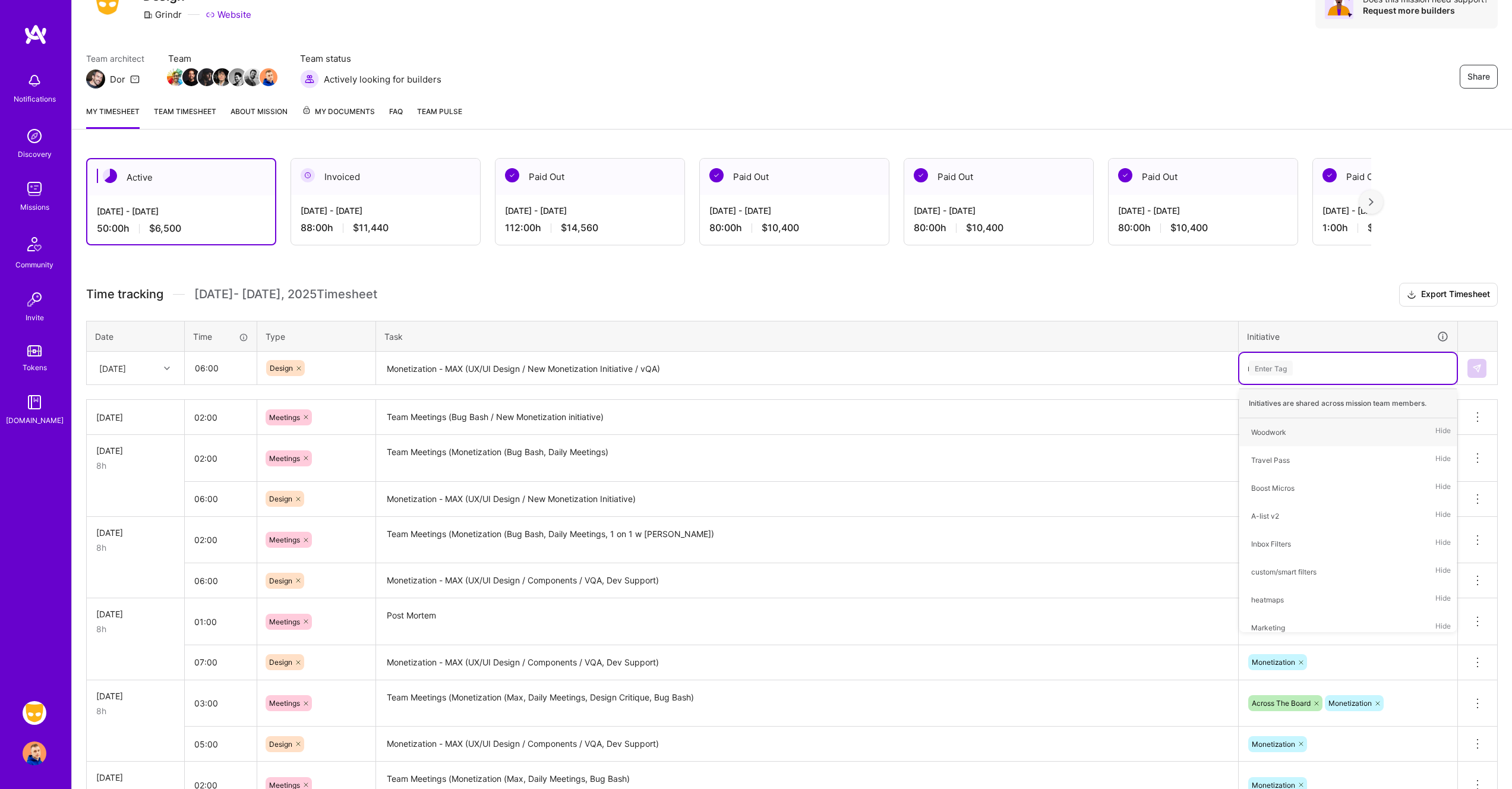
type input "mo"
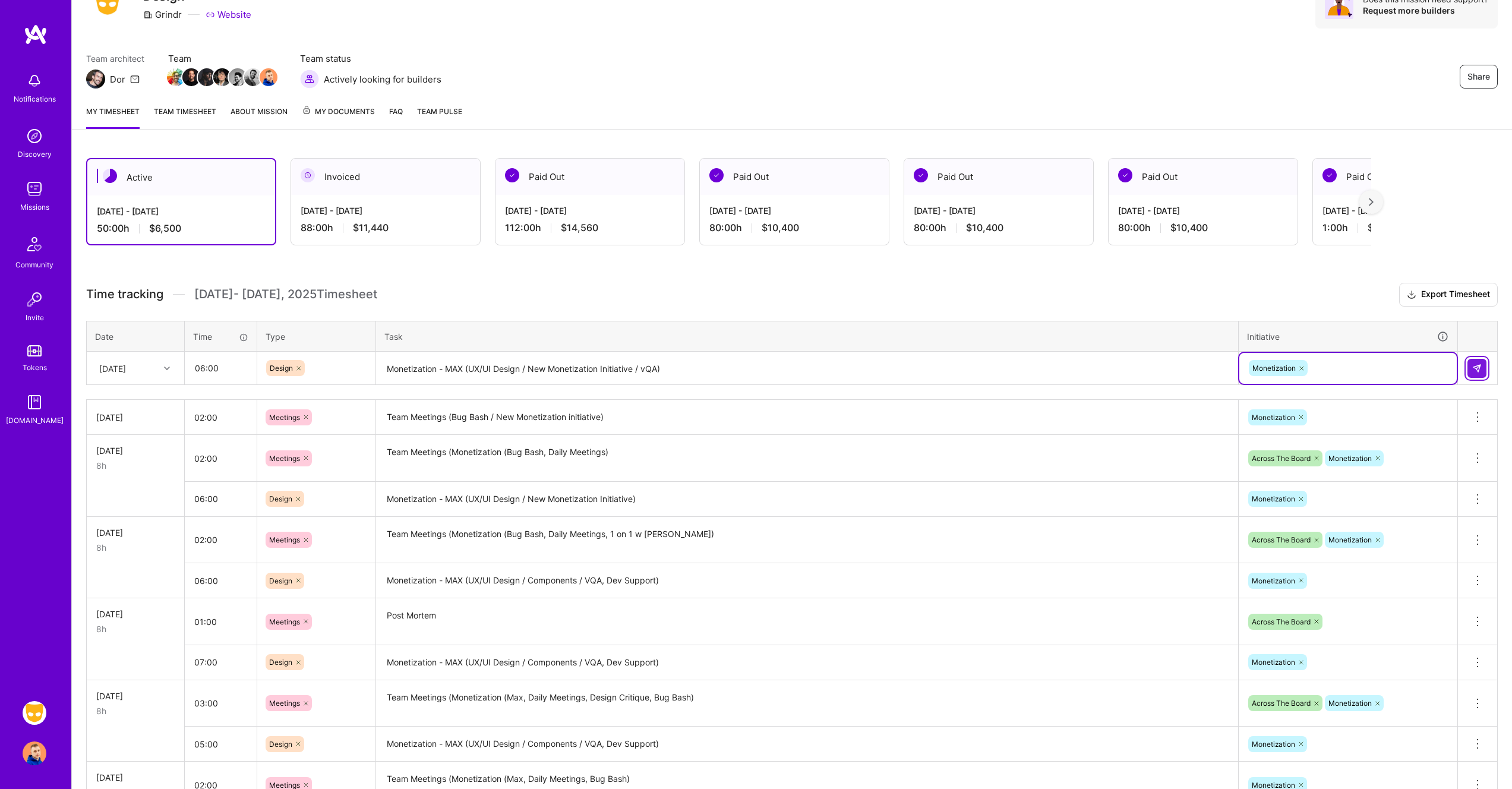
click at [1483, 366] on button at bounding box center [1476, 368] width 19 height 19
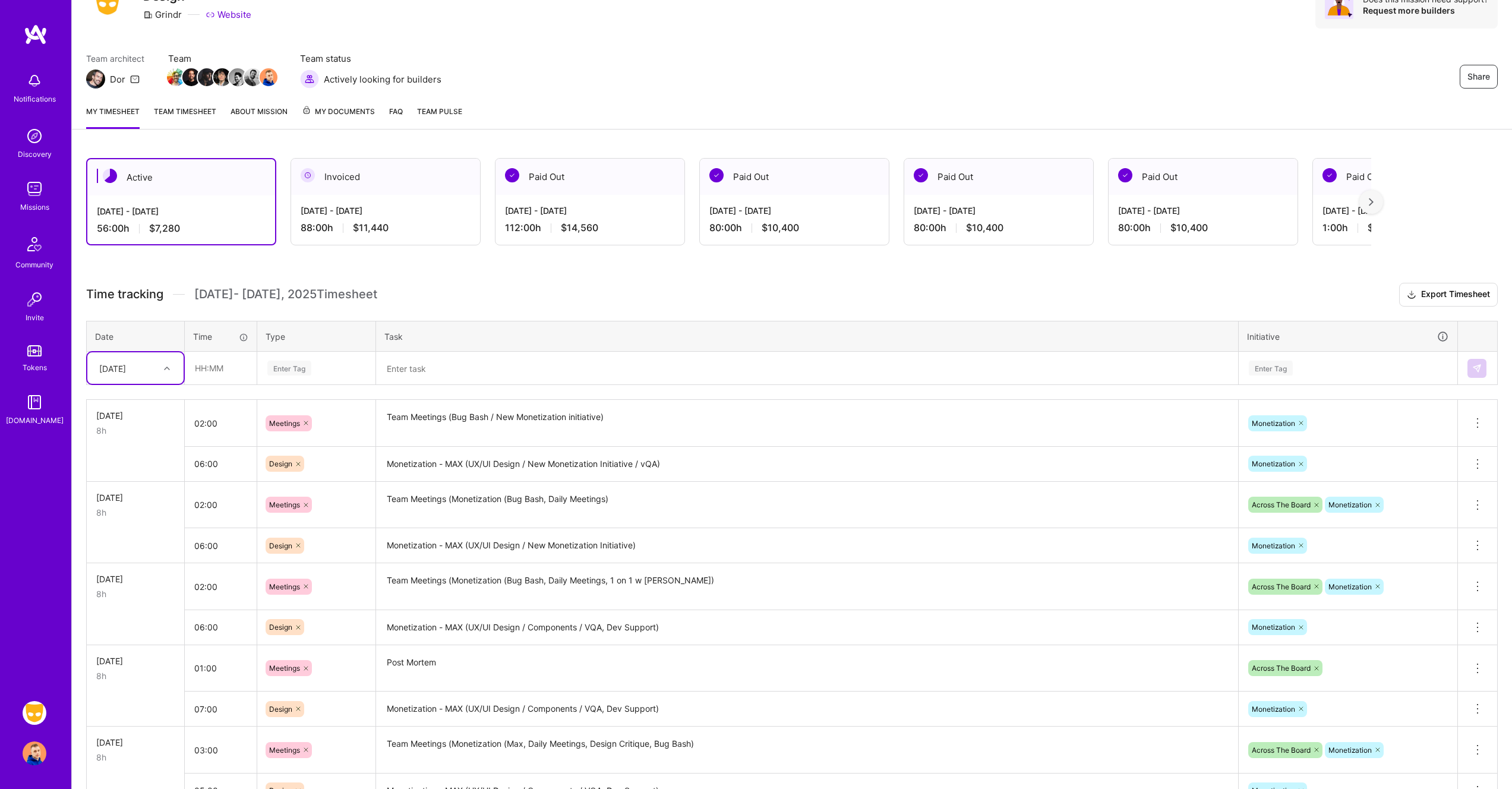
click at [166, 366] on icon at bounding box center [167, 368] width 6 height 6
click at [114, 531] on div "Wed, Aug 27" at bounding box center [135, 532] width 96 height 22
click at [221, 366] on input "text" at bounding box center [220, 368] width 70 height 31
type input "02:30"
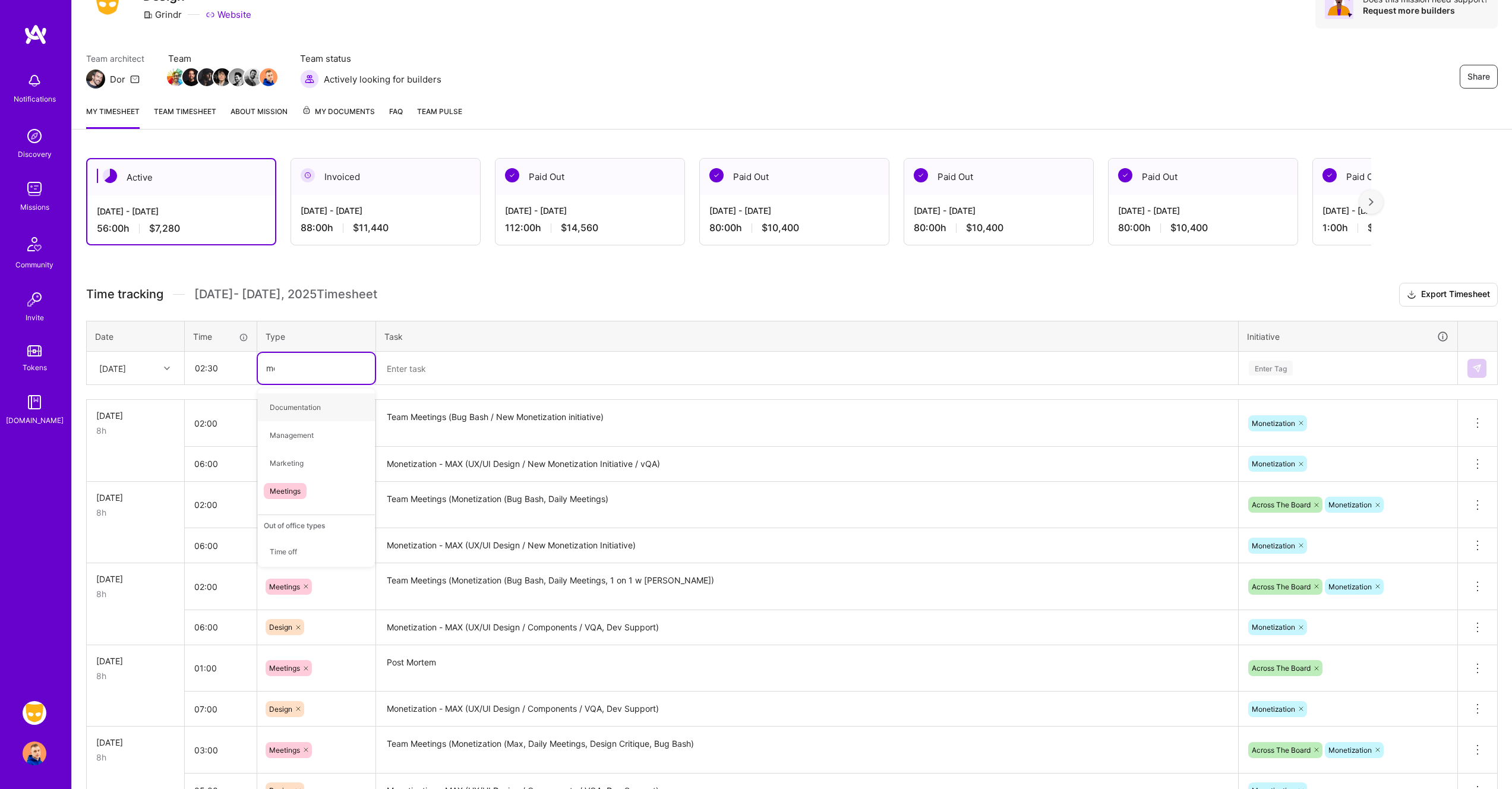
type input "mee"
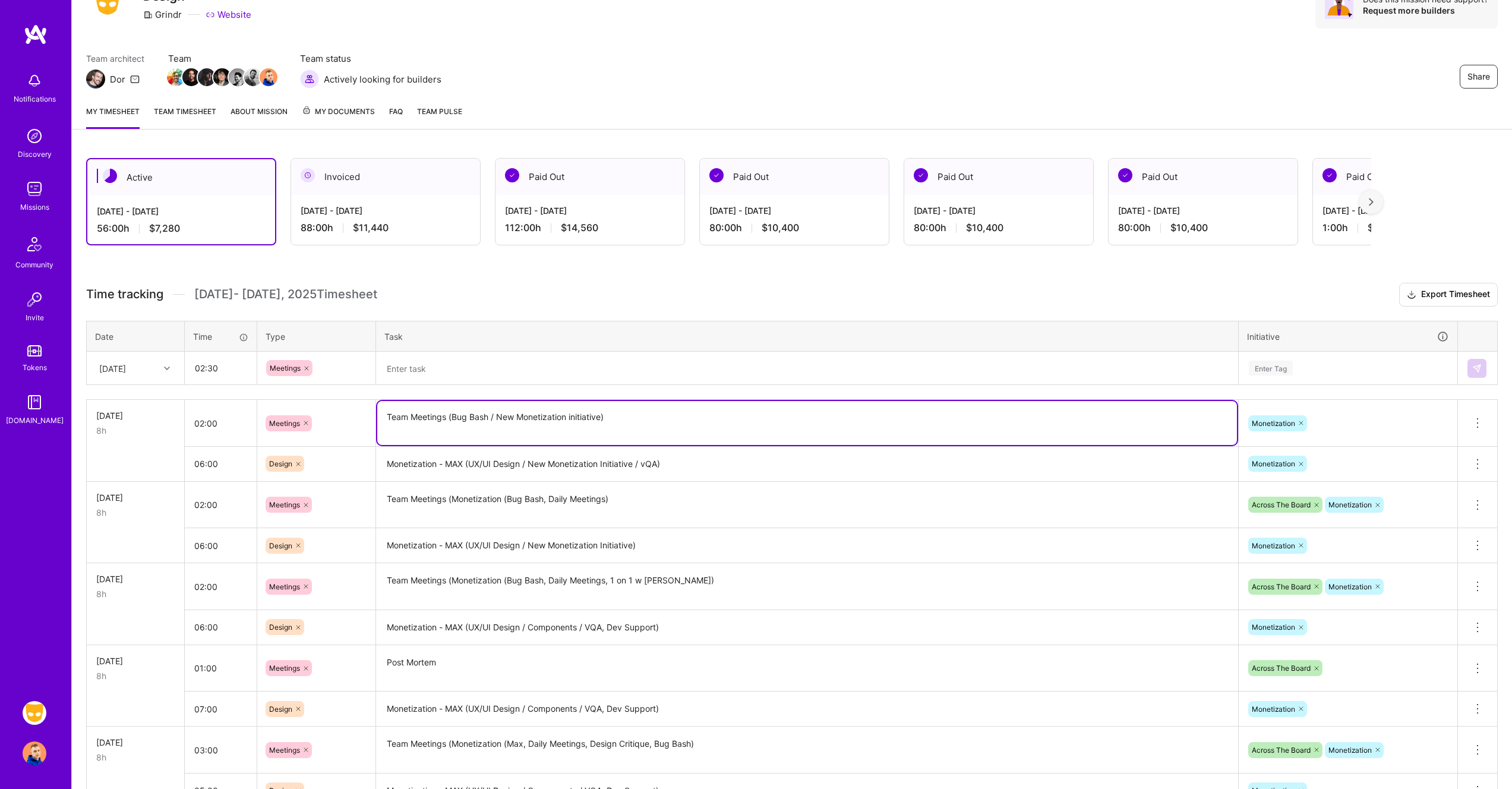
drag, startPoint x: 636, startPoint y: 421, endPoint x: 384, endPoint y: 409, distance: 252.3
click at [384, 409] on textarea "Team Meetings (Bug Bash / New Monetization initiative)" at bounding box center [807, 423] width 860 height 44
click at [432, 366] on textarea at bounding box center [807, 368] width 860 height 31
paste textarea "Team Meetings (Bug Bash / New Monetization initiative)"
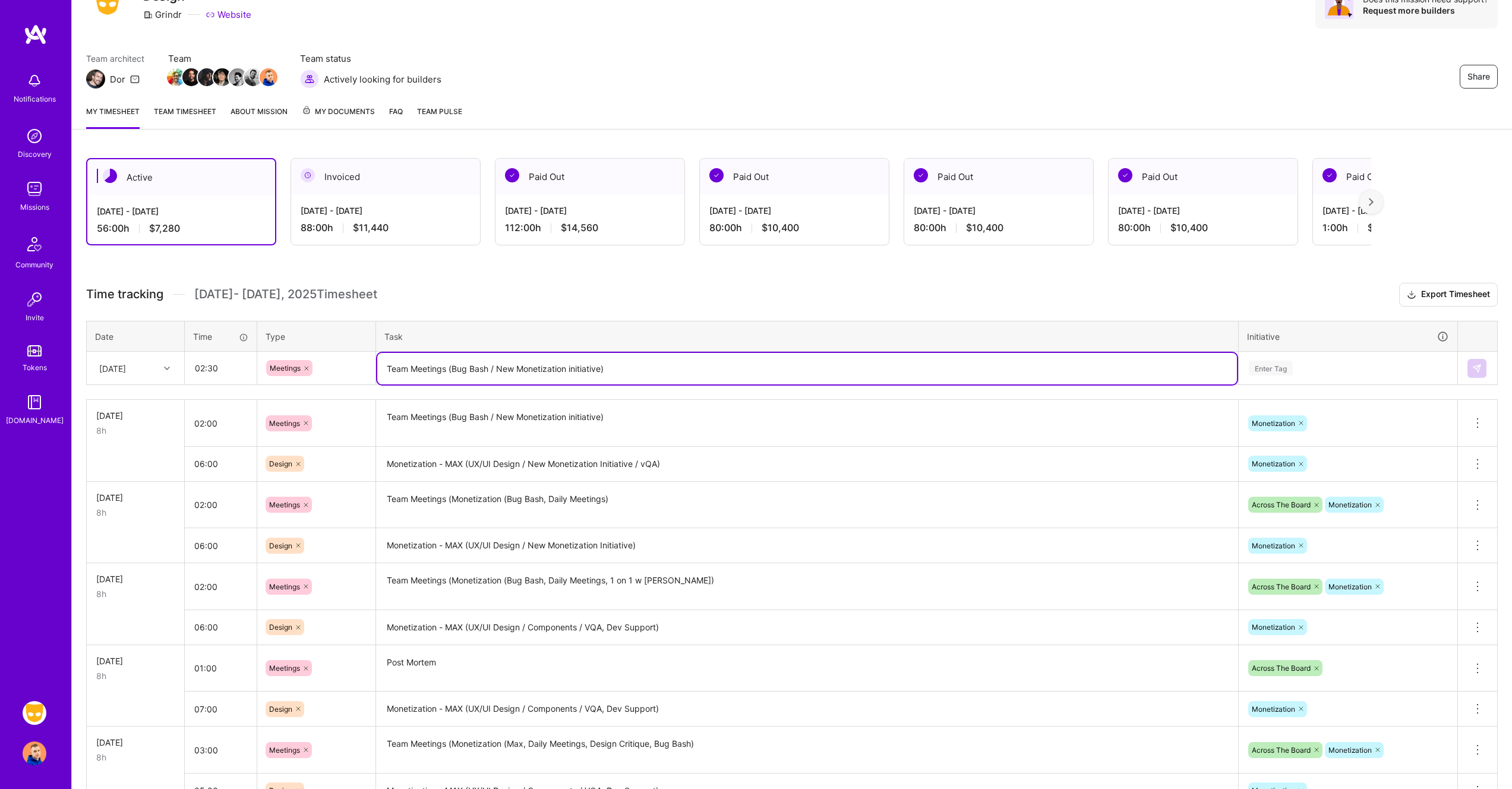
click at [454, 368] on textarea "Team Meetings (Bug Bash / New Monetization initiative)" at bounding box center [807, 368] width 860 height 31
drag, startPoint x: 522, startPoint y: 367, endPoint x: 625, endPoint y: 366, distance: 103.0
click at [627, 366] on textarea "Team Meetings (Mega Bug Bash / New Monetization initiative)" at bounding box center [807, 368] width 860 height 31
type textarea "Team Meetings (Mega Bug Bash / Daily meetings)"
click at [1312, 366] on div "Enter Tag" at bounding box center [1348, 368] width 201 height 15
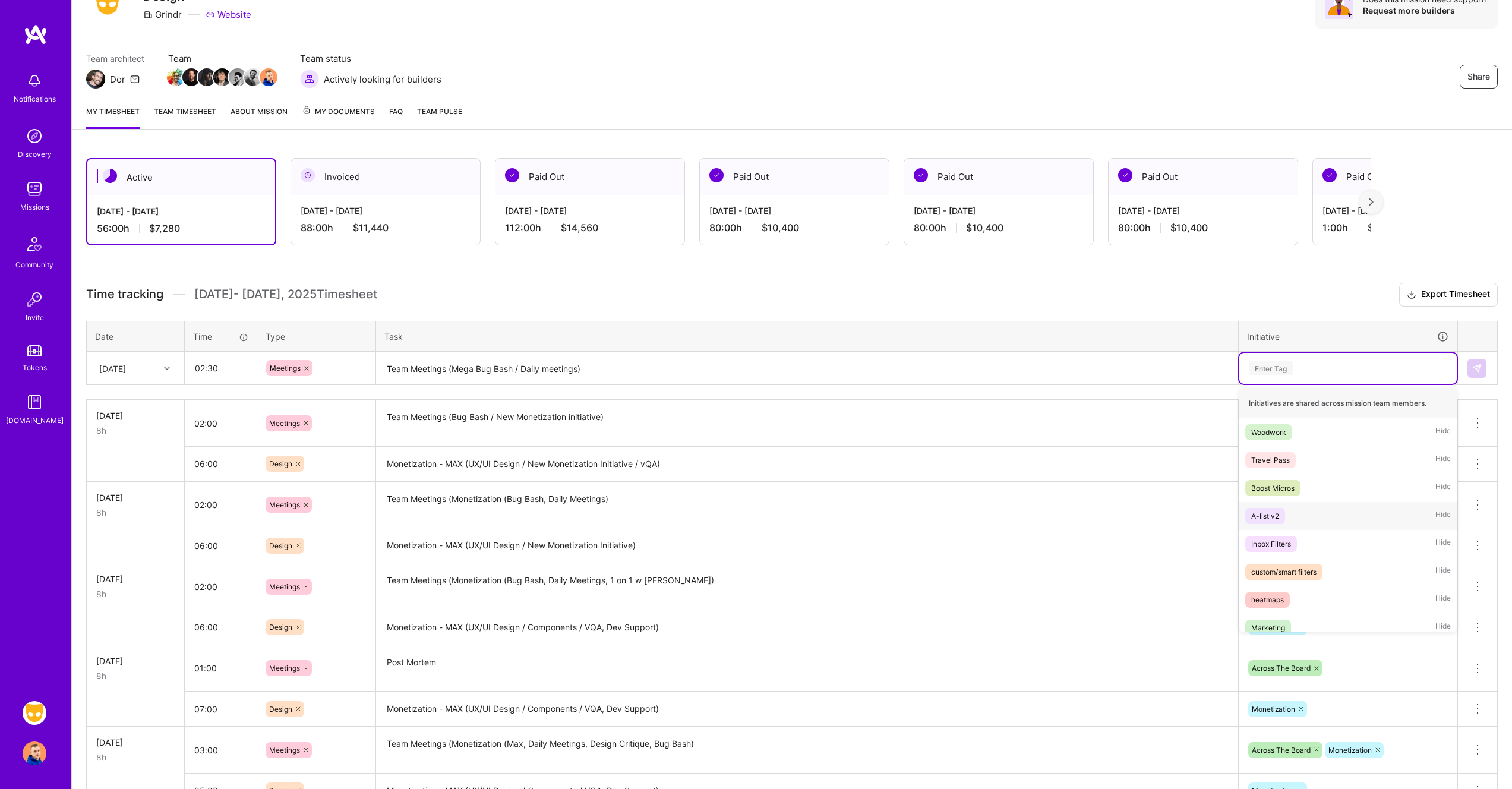
scroll to position [568, 0]
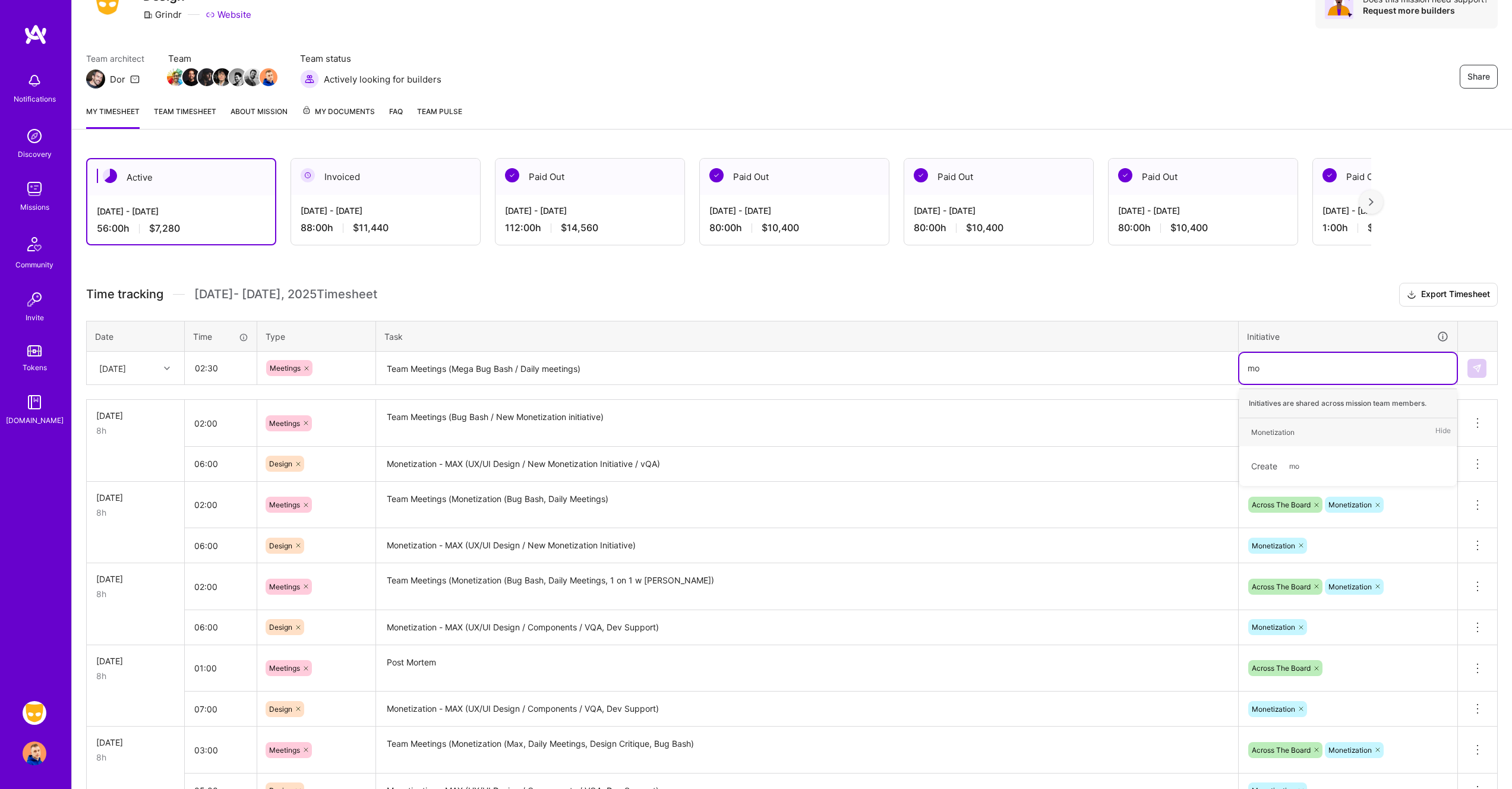
type input "mon"
type input "acr"
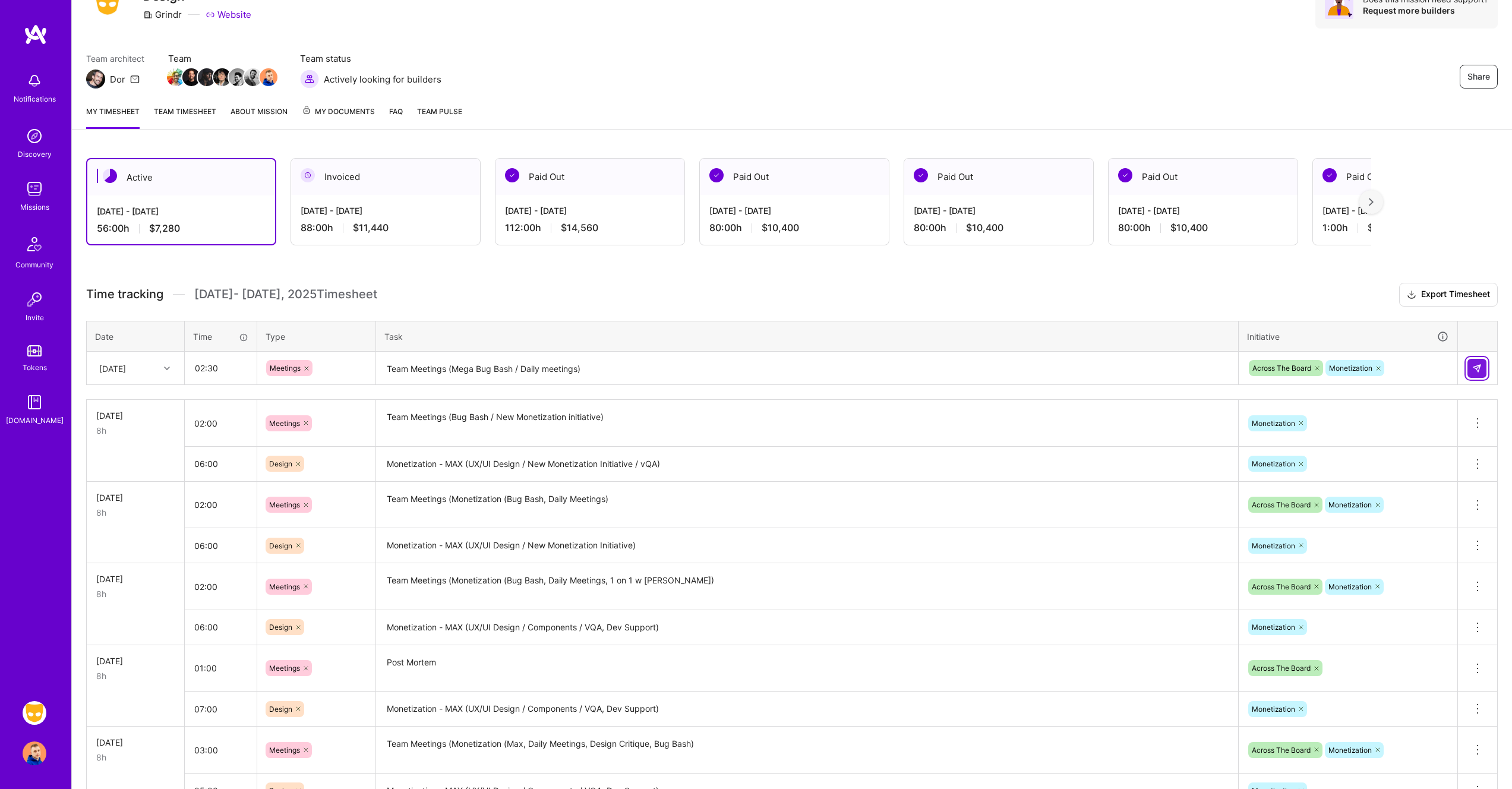
click at [1482, 364] on button at bounding box center [1476, 368] width 19 height 19
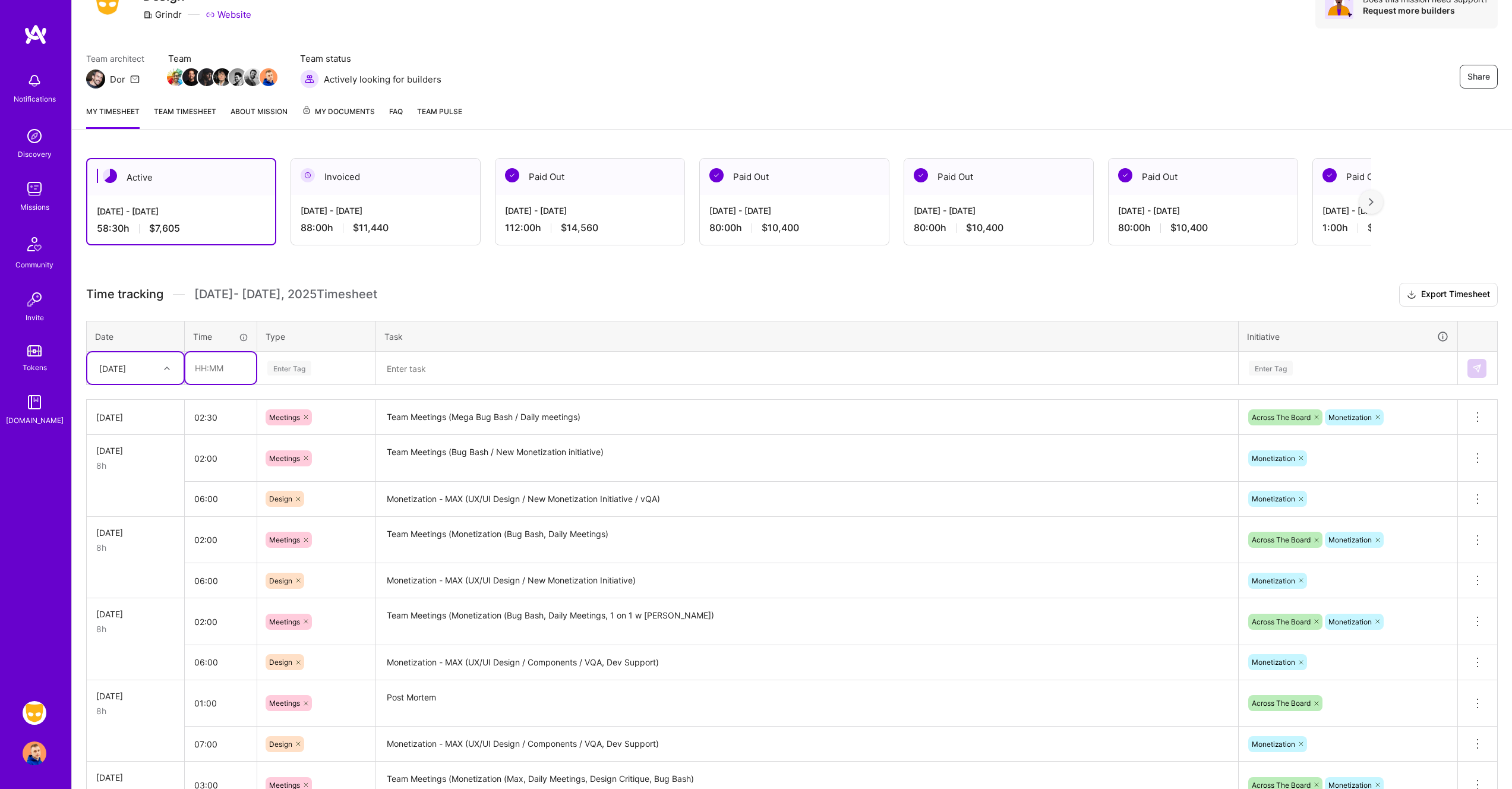
click at [212, 368] on input "text" at bounding box center [220, 368] width 70 height 31
type input "05:30"
type input "de"
click at [300, 403] on div "Design" at bounding box center [317, 407] width 117 height 28
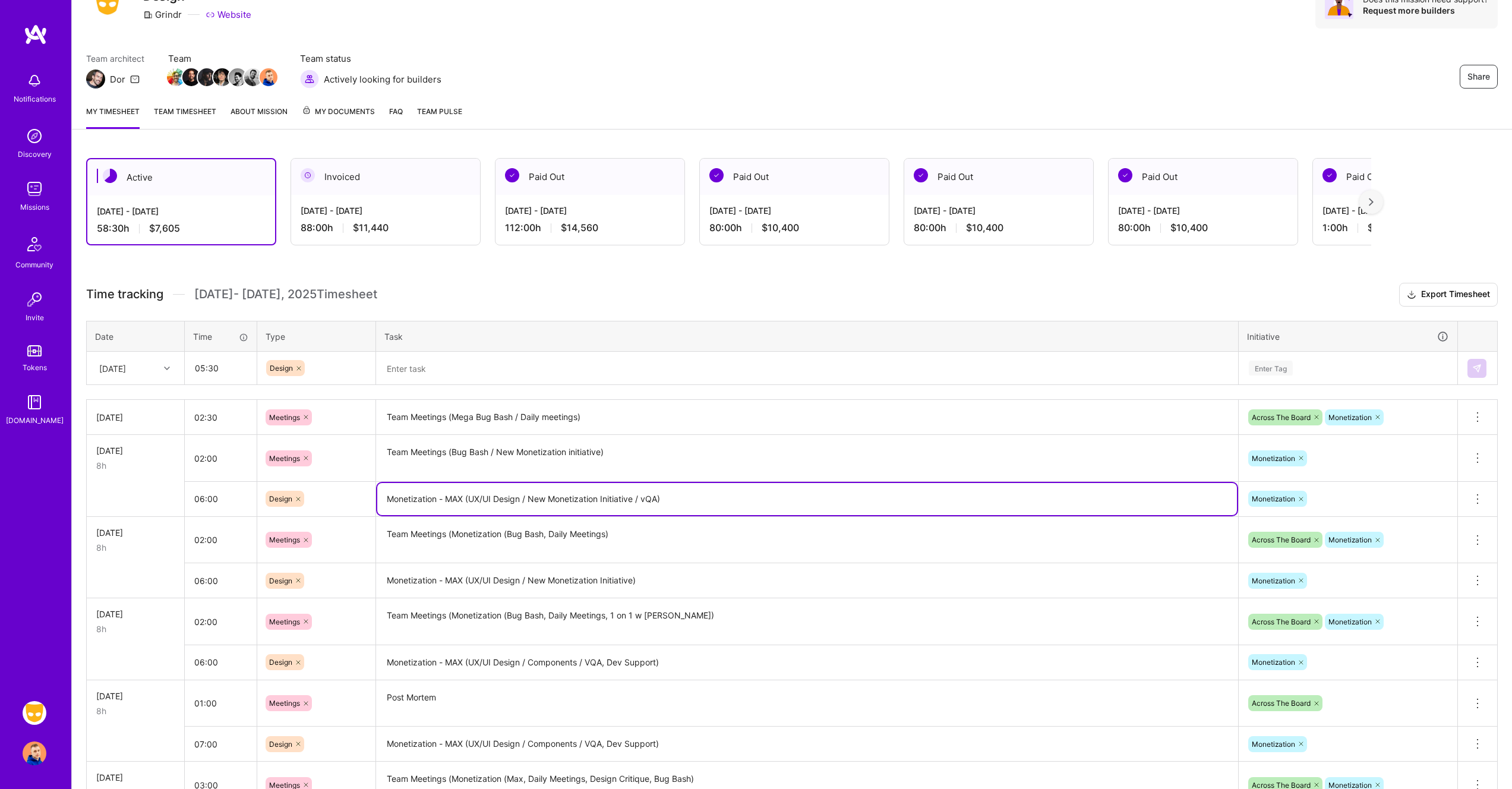
drag, startPoint x: 623, startPoint y: 501, endPoint x: 382, endPoint y: 486, distance: 241.5
click at [382, 486] on textarea "Monetization - MAX (UX/UI Design / New Monetization Initiative / vQA)" at bounding box center [807, 499] width 860 height 32
click at [498, 371] on textarea at bounding box center [807, 368] width 860 height 31
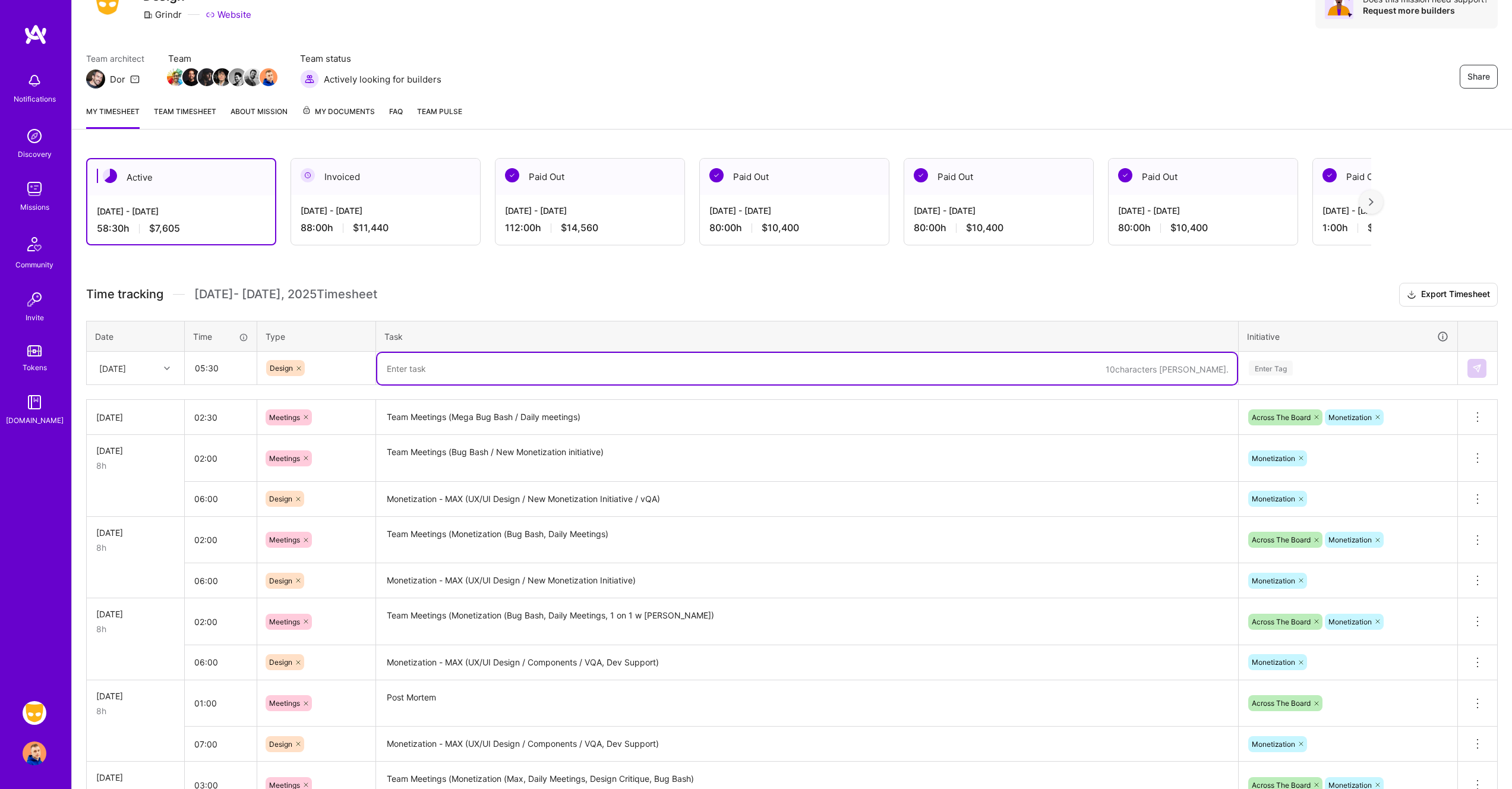
paste textarea "Monetization - MAX (UX/UI Design / New Monetization Initiative / vQA)"
drag, startPoint x: 642, startPoint y: 366, endPoint x: 530, endPoint y: 365, distance: 112.0
click at [530, 365] on textarea "Monetization - MAX (UX/UI Design / New Monetization Initiative / vQA)" at bounding box center [807, 368] width 860 height 31
type textarea "Monetization - MAX (UX/UI Design / vQA)"
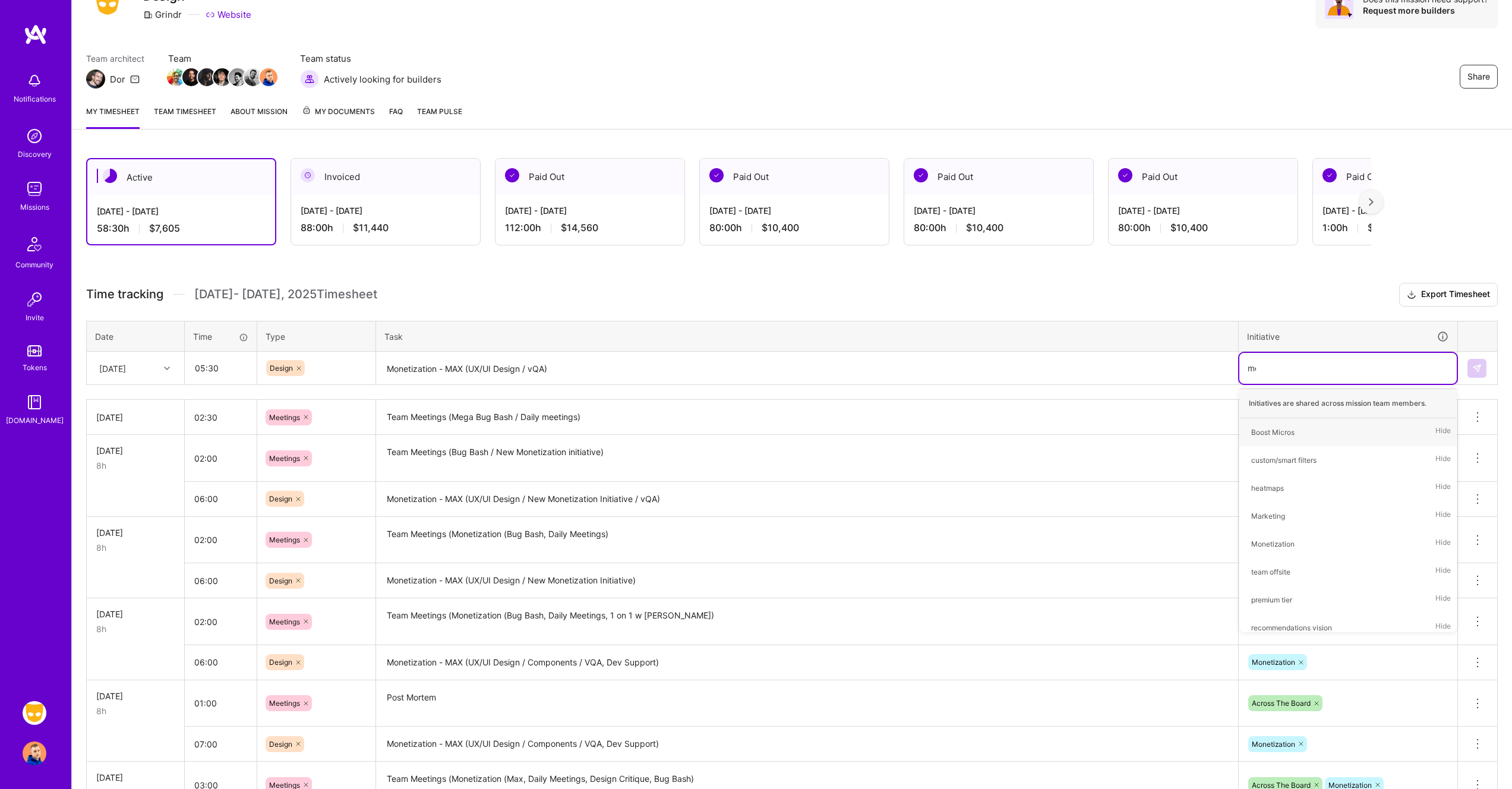
type input "mon"
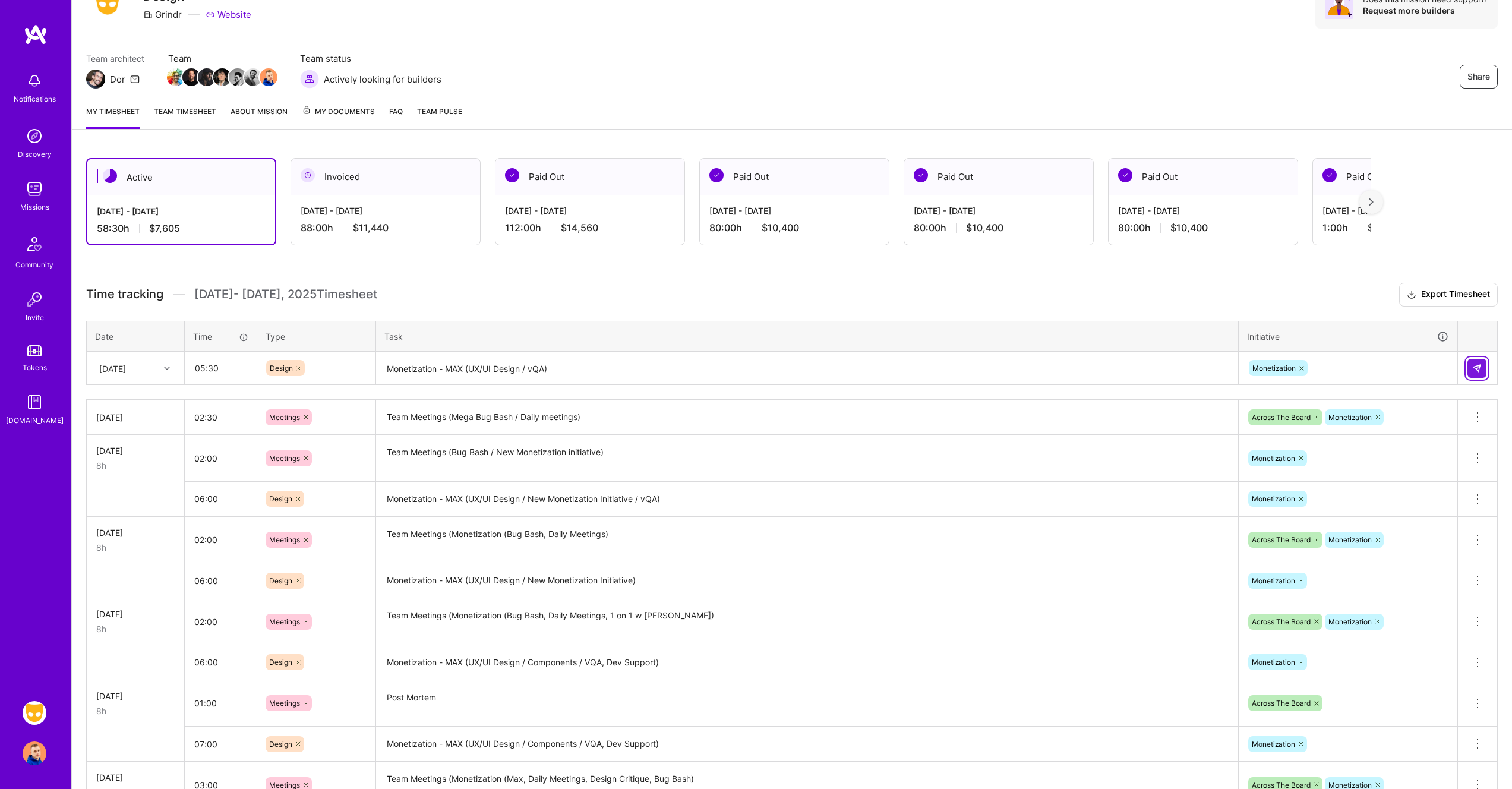
click at [1481, 364] on img at bounding box center [1477, 368] width 10 height 10
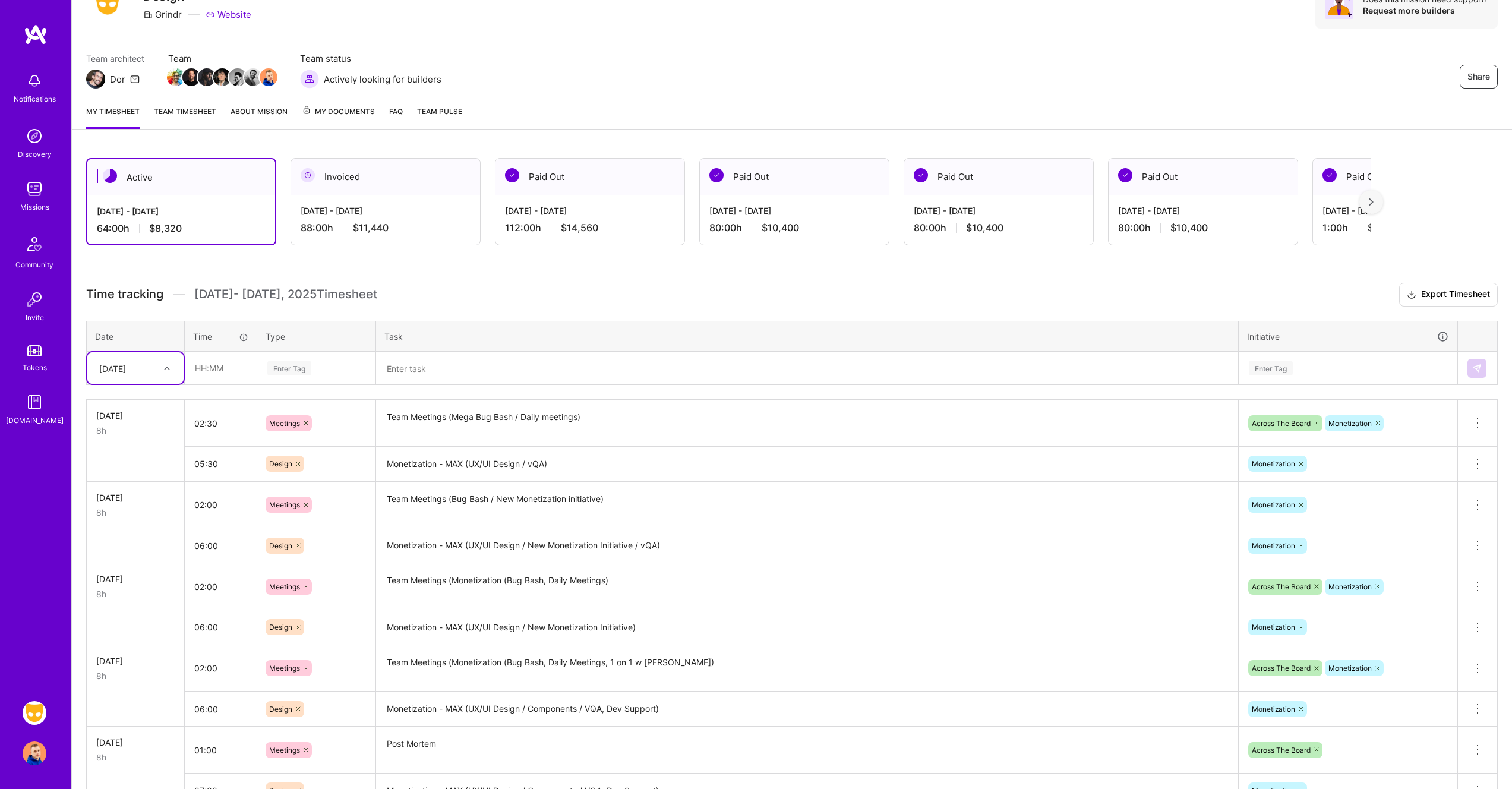
click at [482, 280] on div "Active Aug 16 - Aug 31, 2025 64:00 h $8,320 Invoiced Aug 1 - Aug 15, 2025 88:00…" at bounding box center [792, 643] width 1440 height 1000
